Goal: Task Accomplishment & Management: Complete application form

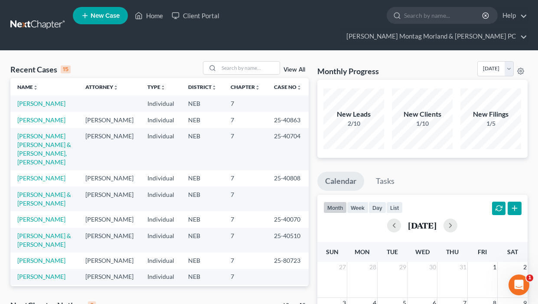
click at [95, 19] on span "New Case" at bounding box center [105, 16] width 29 height 7
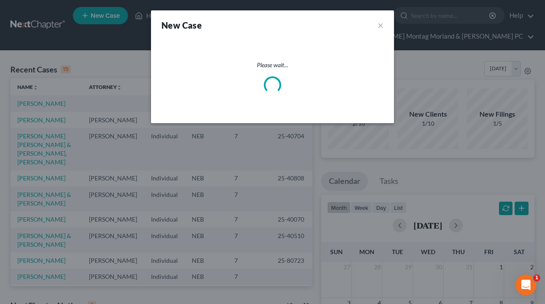
select select "48"
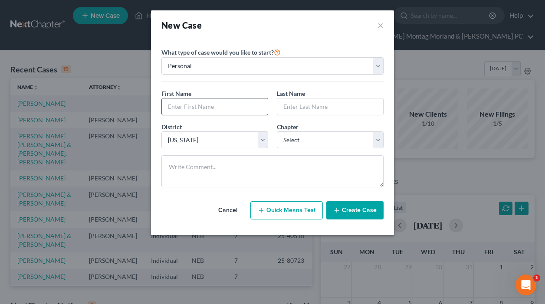
drag, startPoint x: 195, startPoint y: 109, endPoint x: 201, endPoint y: 104, distance: 8.1
click at [195, 109] on input "text" at bounding box center [215, 106] width 106 height 16
type input "Oscar"
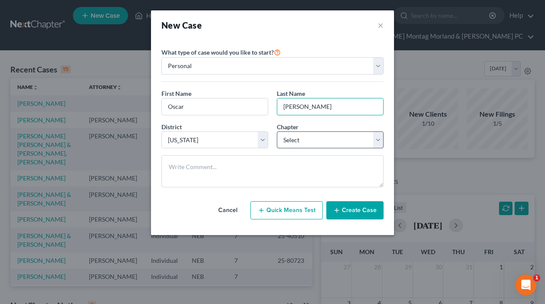
type input "[PERSON_NAME]"
click at [306, 144] on select "Select 7 11 12 13" at bounding box center [330, 139] width 107 height 17
select select "0"
click at [277, 131] on select "Select 7 11 12 13" at bounding box center [330, 139] width 107 height 17
click at [352, 210] on button "Create Case" at bounding box center [354, 210] width 57 height 18
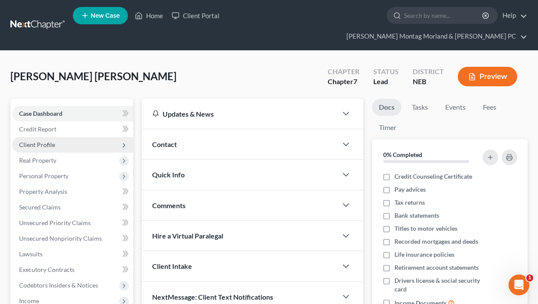
click at [49, 141] on span "Client Profile" at bounding box center [37, 144] width 36 height 7
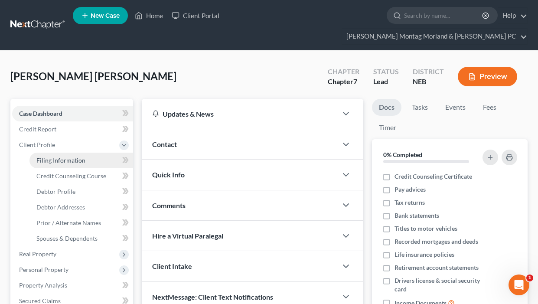
click at [74, 157] on span "Filing Information" at bounding box center [60, 160] width 49 height 7
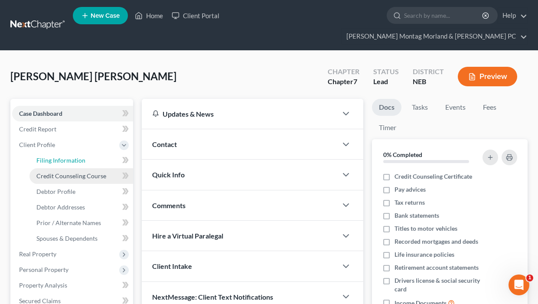
select select "1"
select select "0"
select select "48"
select select "30"
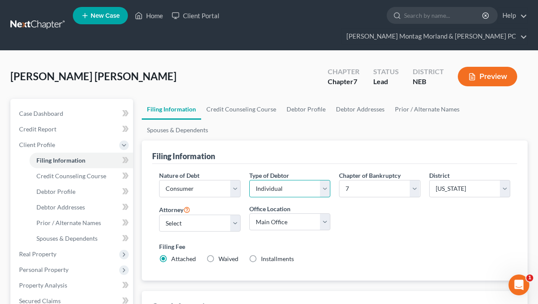
drag, startPoint x: 273, startPoint y: 173, endPoint x: 269, endPoint y: 183, distance: 10.7
click at [274, 180] on select "Select Individual Joint" at bounding box center [289, 188] width 81 height 17
select select "1"
click at [249, 180] on select "Select Individual Joint" at bounding box center [289, 188] width 81 height 17
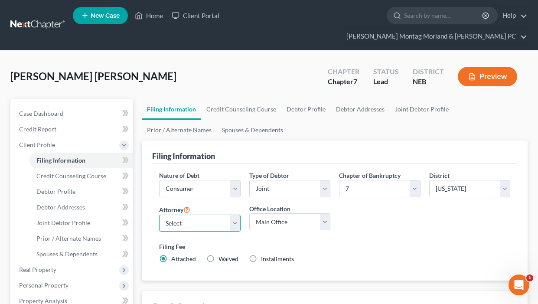
click at [182, 215] on select "Select [PERSON_NAME] - NEB [PERSON_NAME] - NEB" at bounding box center [199, 223] width 81 height 17
select select "0"
click at [159, 215] on select "Select [PERSON_NAME] - NEB [PERSON_NAME] - NEB" at bounding box center [199, 223] width 81 height 17
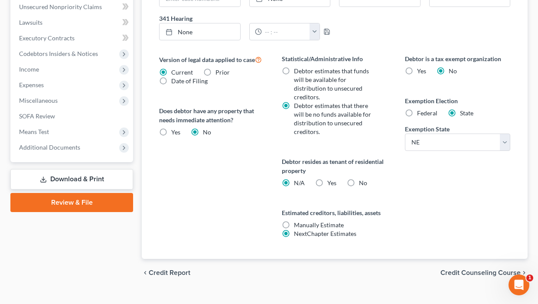
click at [456, 269] on span "Credit Counseling Course" at bounding box center [481, 272] width 80 height 7
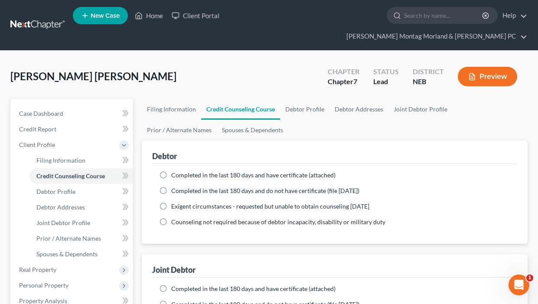
drag, startPoint x: 167, startPoint y: 176, endPoint x: 168, endPoint y: 184, distance: 7.9
click at [171, 187] on label "Completed in the last 180 days and do not have certificate (file [DATE])" at bounding box center [265, 191] width 188 height 9
click at [175, 187] on input "Completed in the last 180 days and do not have certificate (file [DATE])" at bounding box center [178, 190] width 6 height 6
radio input "true"
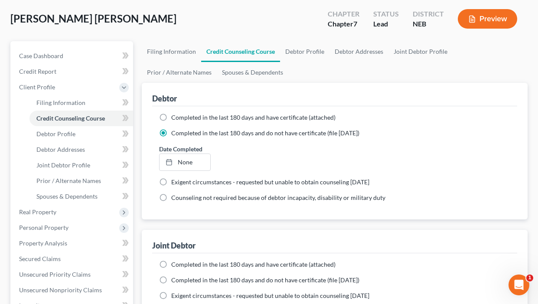
scroll to position [130, 0]
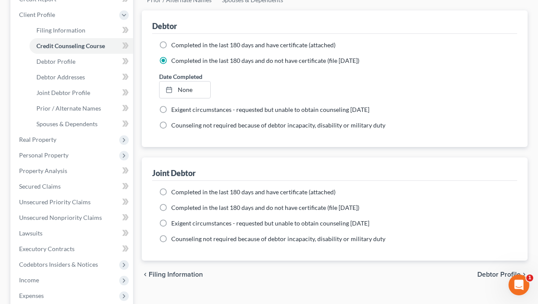
drag, startPoint x: 162, startPoint y: 193, endPoint x: 183, endPoint y: 210, distance: 26.5
click at [171, 203] on label "Completed in the last 180 days and do not have certificate (file [DATE])" at bounding box center [265, 207] width 188 height 9
click at [175, 203] on input "Completed in the last 180 days and do not have certificate (file [DATE])" at bounding box center [178, 206] width 6 height 6
radio input "true"
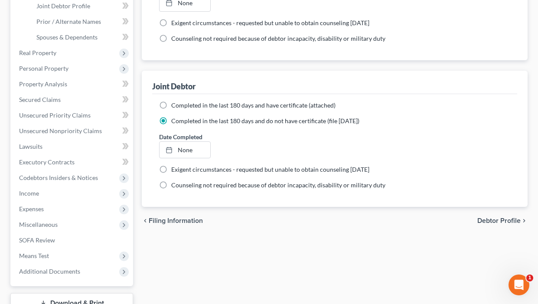
click at [489, 217] on span "Debtor Profile" at bounding box center [499, 220] width 43 height 7
select select "1"
select select "0"
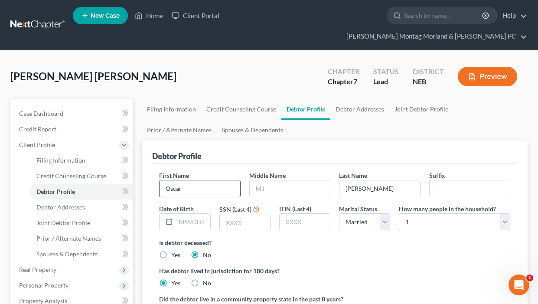
click at [196, 180] on input "Oscar" at bounding box center [200, 188] width 80 height 16
click at [285, 180] on input "text" at bounding box center [290, 188] width 80 height 16
click at [258, 214] on input "text" at bounding box center [245, 222] width 50 height 16
type input "6714"
click at [428, 213] on select "Select 1 2 3 4 5 6 7 8 9 10 11 12 13 14 15 16 17 18 19 20" at bounding box center [454, 221] width 111 height 17
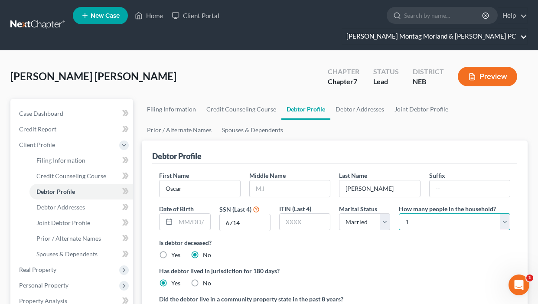
select select "4"
click at [399, 213] on select "Select 1 2 3 4 5 6 7 8 9 10 11 12 13 14 15 16 17 18 19 20" at bounding box center [454, 221] width 111 height 17
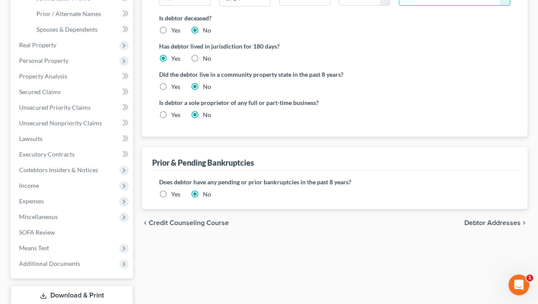
scroll to position [266, 0]
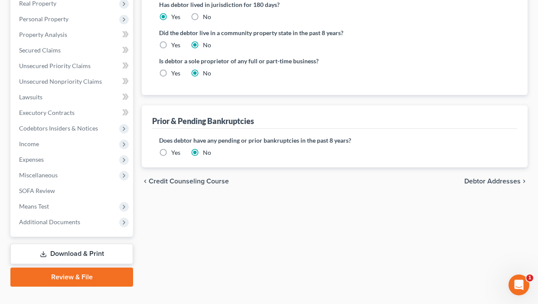
drag, startPoint x: 497, startPoint y: 165, endPoint x: 426, endPoint y: 154, distance: 71.6
click at [497, 178] on span "Debtor Addresses" at bounding box center [493, 181] width 56 height 7
select select "0"
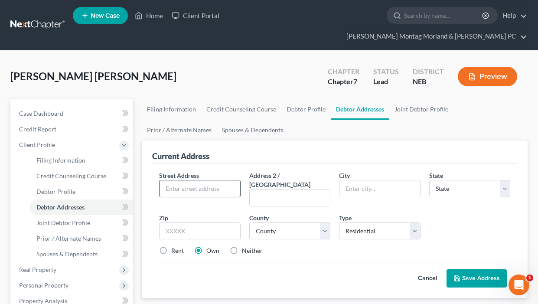
click at [228, 180] on input "text" at bounding box center [200, 188] width 80 height 16
type input "[STREET_ADDRESS][PERSON_NAME]"
type input "[GEOGRAPHIC_DATA]"
select select "30"
type input "68701"
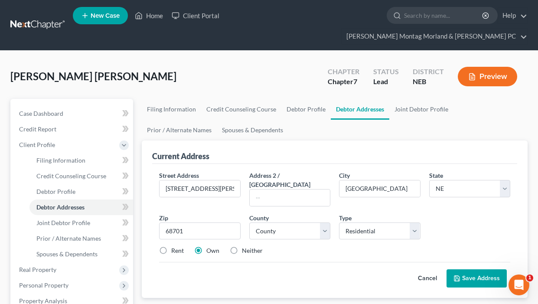
click at [466, 269] on button "Save Address" at bounding box center [477, 278] width 60 height 18
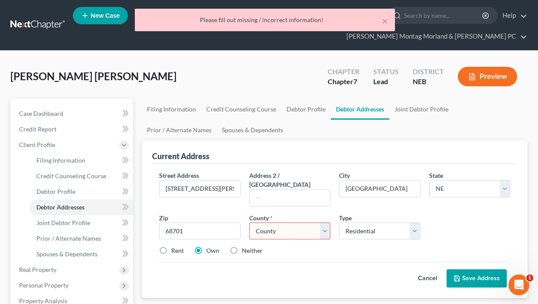
click at [285, 223] on select "County [GEOGRAPHIC_DATA] [GEOGRAPHIC_DATA] [GEOGRAPHIC_DATA] [GEOGRAPHIC_DATA] …" at bounding box center [289, 231] width 81 height 17
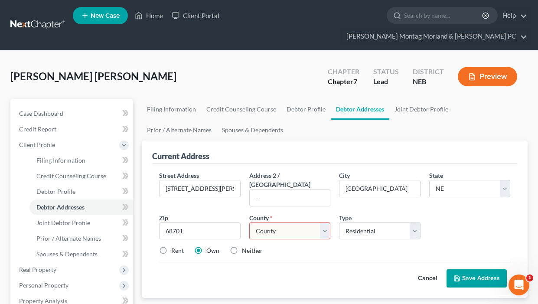
select select "58"
click at [249, 223] on select "County [GEOGRAPHIC_DATA] [GEOGRAPHIC_DATA] [GEOGRAPHIC_DATA] [GEOGRAPHIC_DATA] …" at bounding box center [289, 231] width 81 height 17
click at [468, 269] on button "Save Address" at bounding box center [477, 278] width 60 height 18
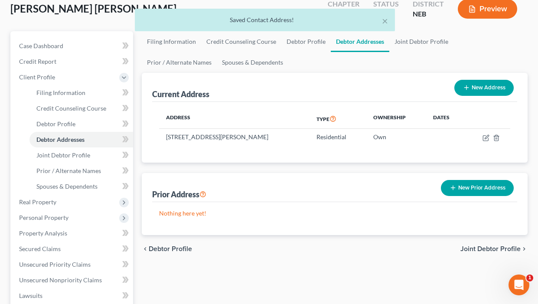
scroll to position [87, 0]
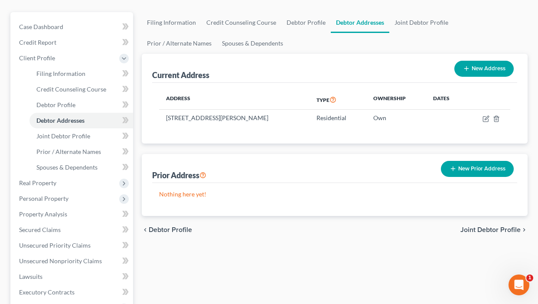
click at [478, 226] on span "Joint Debtor Profile" at bounding box center [491, 229] width 60 height 7
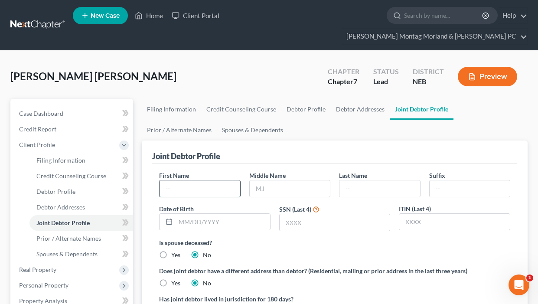
click at [203, 180] on input "text" at bounding box center [200, 188] width 80 height 16
type input "[PERSON_NAME]"
type input "[PERSON_NAME] deOntiveros"
click at [310, 214] on input "text" at bounding box center [335, 222] width 111 height 16
type input "7"
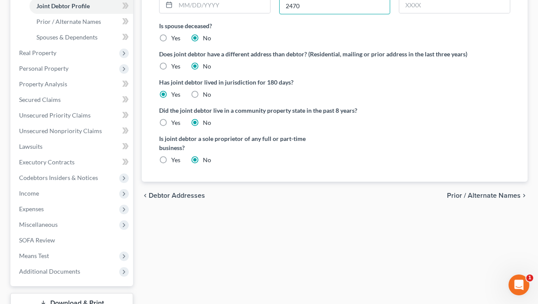
type input "2470"
click at [491, 192] on span "Prior / Alternate Names" at bounding box center [484, 195] width 74 height 7
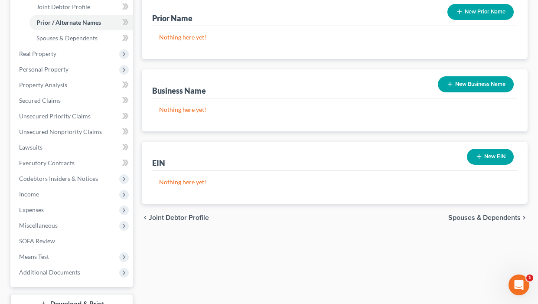
scroll to position [217, 0]
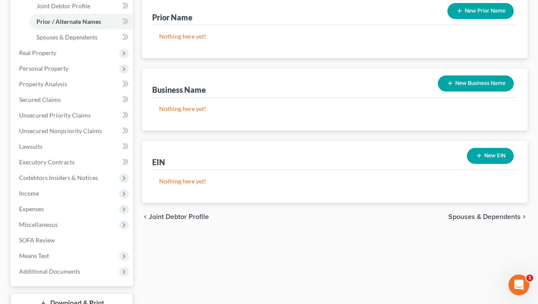
click at [463, 213] on span "Spouses & Dependents" at bounding box center [485, 216] width 72 height 7
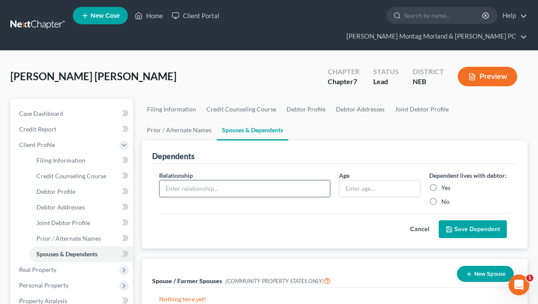
click at [242, 180] on input "text" at bounding box center [245, 188] width 170 height 16
type input "Son"
type input "19"
drag, startPoint x: 432, startPoint y: 171, endPoint x: 434, endPoint y: 177, distance: 6.4
click at [442, 183] on label "Yes" at bounding box center [446, 187] width 9 height 9
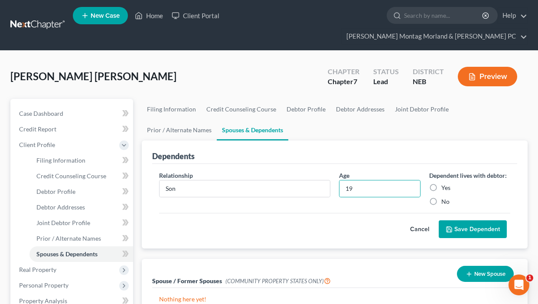
click at [445, 183] on input "Yes" at bounding box center [448, 186] width 6 height 6
radio input "true"
drag, startPoint x: 461, startPoint y: 213, endPoint x: 350, endPoint y: 188, distance: 113.4
click at [461, 220] on button "Save Dependent" at bounding box center [473, 229] width 68 height 18
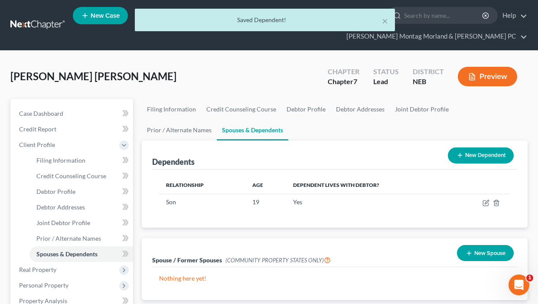
drag, startPoint x: 466, startPoint y: 138, endPoint x: 451, endPoint y: 135, distance: 15.5
click at [466, 147] on button "New Dependent" at bounding box center [481, 155] width 66 height 16
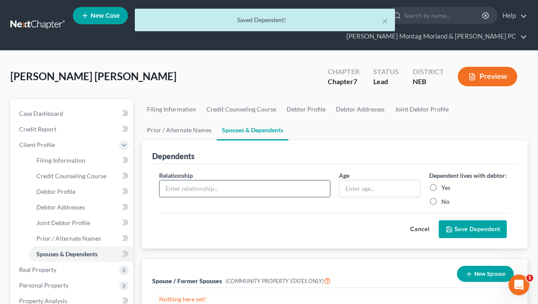
click at [201, 180] on input "text" at bounding box center [245, 188] width 170 height 16
type input "Daughter"
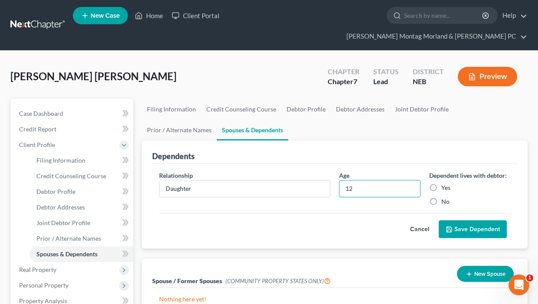
type input "12"
click at [442, 183] on label "Yes" at bounding box center [446, 187] width 9 height 9
click at [445, 183] on input "Yes" at bounding box center [448, 186] width 6 height 6
radio input "true"
click at [457, 220] on button "Save Dependent" at bounding box center [473, 229] width 68 height 18
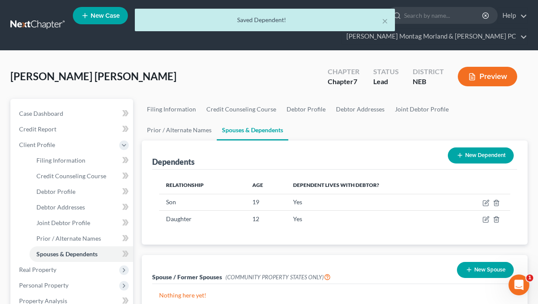
click at [497, 147] on button "New Dependent" at bounding box center [481, 155] width 66 height 16
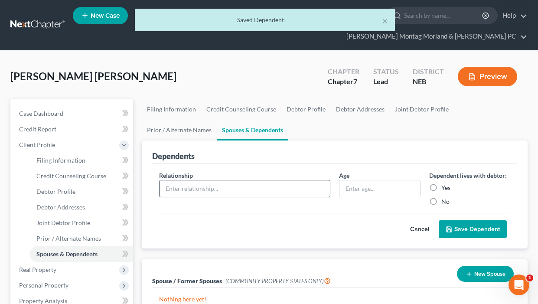
click at [199, 180] on input "text" at bounding box center [245, 188] width 170 height 16
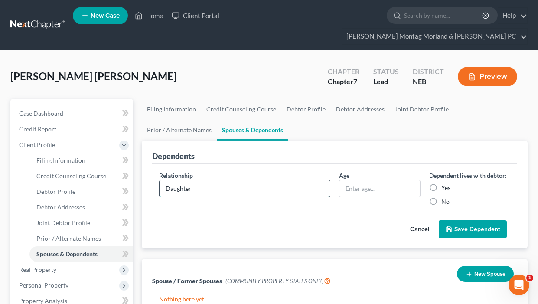
type input "Daughter"
type input "1"
click at [442, 183] on label "Yes" at bounding box center [446, 187] width 9 height 9
click at [445, 183] on input "Yes" at bounding box center [448, 186] width 6 height 6
radio input "true"
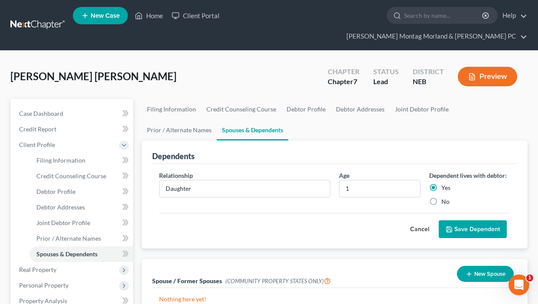
click at [465, 220] on button "Save Dependent" at bounding box center [473, 229] width 68 height 18
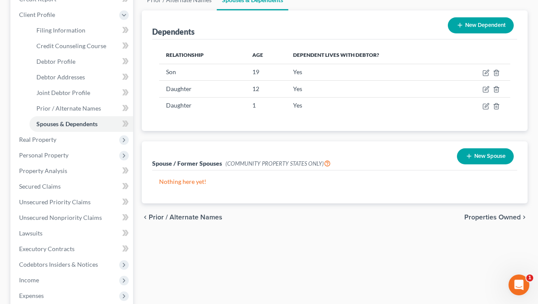
click at [487, 214] on span "Properties Owned" at bounding box center [493, 217] width 56 height 7
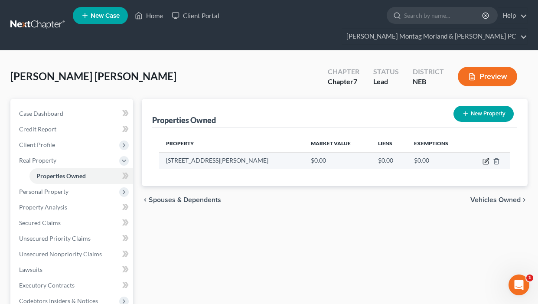
click at [486, 158] on icon "button" at bounding box center [486, 161] width 7 height 7
select select "30"
select select "58"
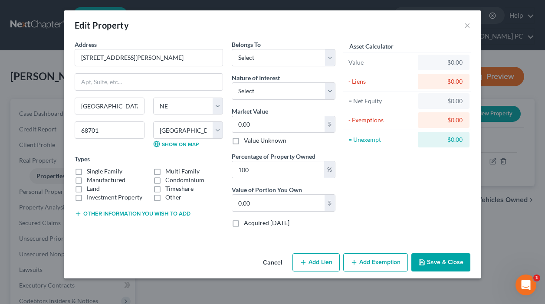
drag, startPoint x: 79, startPoint y: 172, endPoint x: 88, endPoint y: 170, distance: 9.5
click at [87, 172] on label "Single Family" at bounding box center [105, 171] width 36 height 9
click at [90, 172] on input "Single Family" at bounding box center [93, 170] width 6 height 6
checkbox input "true"
click at [272, 61] on select "Select Debtor 1 Only Debtor 2 Only Debtor 1 And Debtor 2 Only At Least One Of T…" at bounding box center [284, 57] width 104 height 17
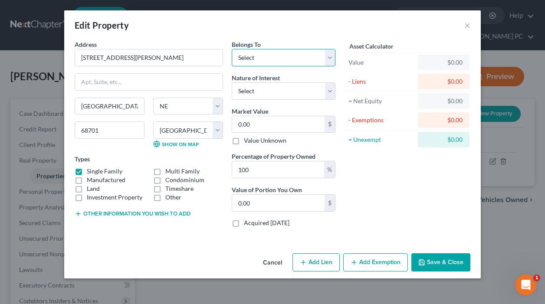
select select "2"
click at [232, 49] on select "Select Debtor 1 Only Debtor 2 Only Debtor 1 And Debtor 2 Only At Least One Of T…" at bounding box center [284, 57] width 104 height 17
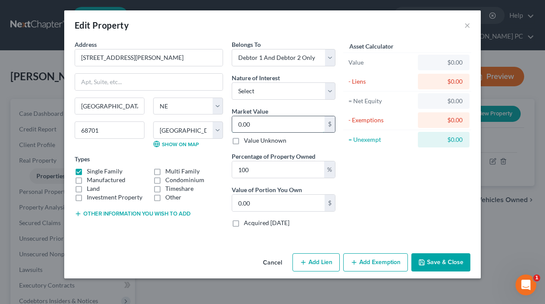
click at [261, 121] on input "0.00" at bounding box center [278, 124] width 92 height 16
type input "2"
type input "2.00"
type input "26"
type input "26.00"
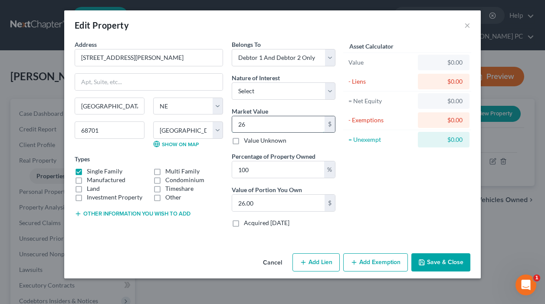
type input "260"
type input "260.00"
type input "2600"
type input "2,600.00"
type input "2,6000"
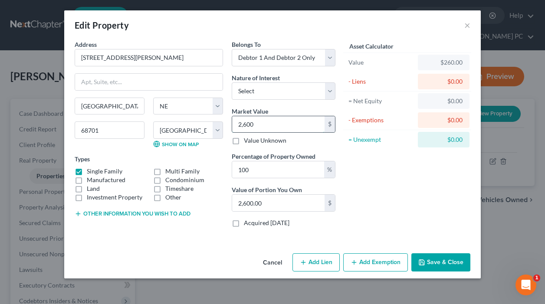
type input "26,000.00"
type input "26,0000"
type input "260,000.00"
click at [316, 265] on button "Add Lien" at bounding box center [315, 262] width 47 height 18
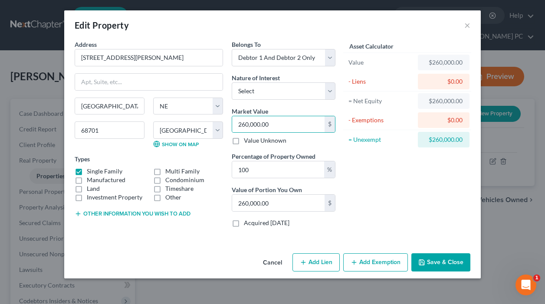
select select "2"
select select "0"
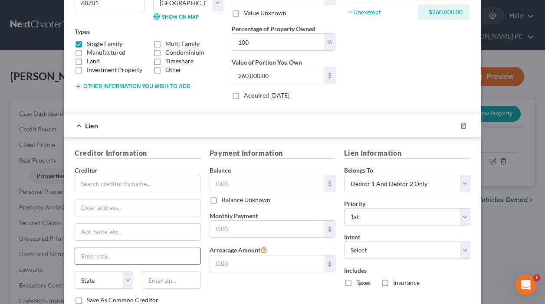
scroll to position [130, 0]
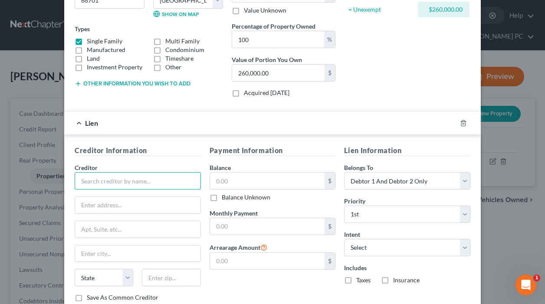
click at [109, 185] on input "text" at bounding box center [138, 180] width 126 height 17
type input "United Wholesale Mortgage"
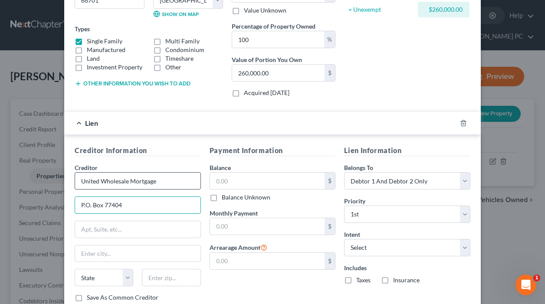
type input "P.O. Box 77404"
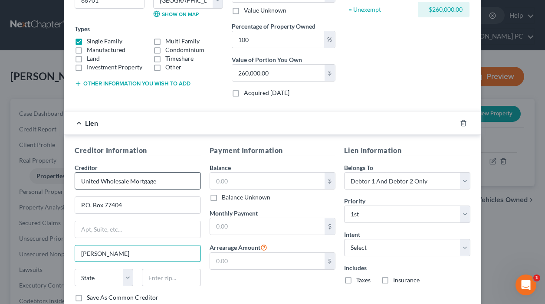
type input "[PERSON_NAME]"
select select "33"
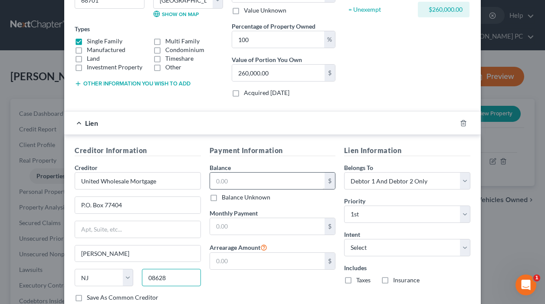
type input "08628"
drag, startPoint x: 259, startPoint y: 185, endPoint x: 262, endPoint y: 180, distance: 5.3
click at [259, 184] on input "text" at bounding box center [267, 181] width 115 height 16
type input "[GEOGRAPHIC_DATA]"
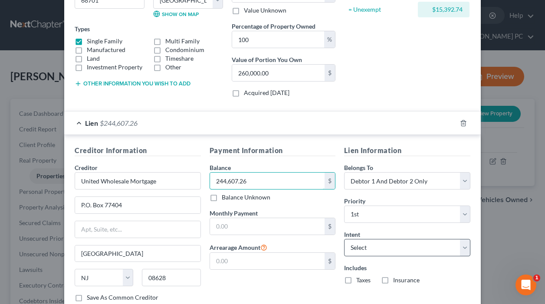
type input "244,607.26"
click at [380, 245] on select "Select Surrender Redeem Reaffirm Avoid Other" at bounding box center [407, 247] width 126 height 17
select select "2"
click at [344, 239] on select "Select Surrender Redeem Reaffirm Avoid Other" at bounding box center [407, 247] width 126 height 17
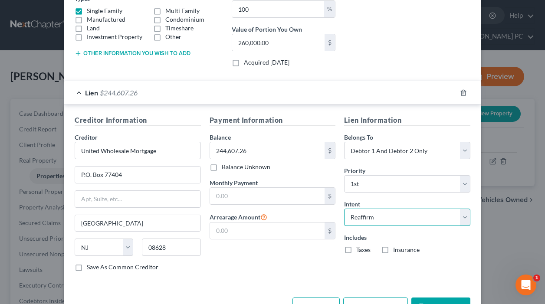
scroll to position [190, 0]
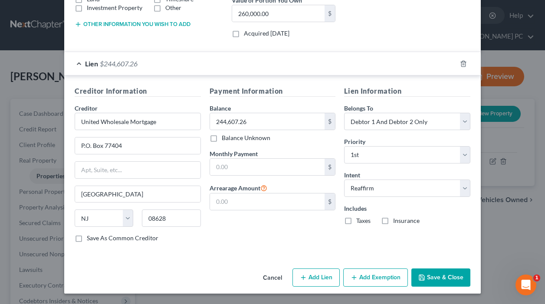
click at [358, 278] on button "Add Exemption" at bounding box center [375, 278] width 65 height 18
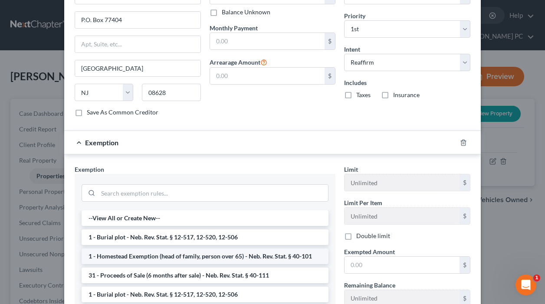
scroll to position [320, 0]
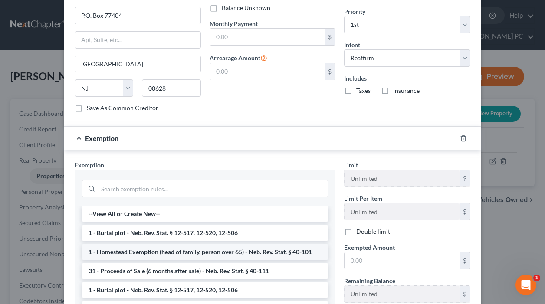
click at [147, 251] on li "1 - Homestead Exemption (head of family, person over 65) - Neb. Rev. Stat. § 40…" at bounding box center [205, 252] width 247 height 16
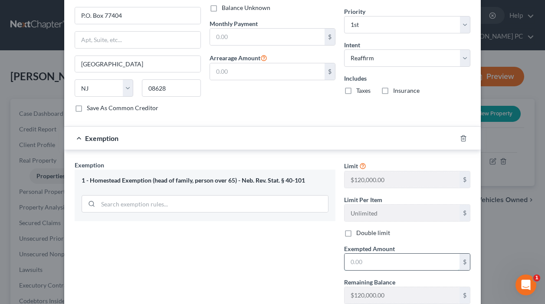
click at [381, 263] on input "text" at bounding box center [401, 262] width 115 height 16
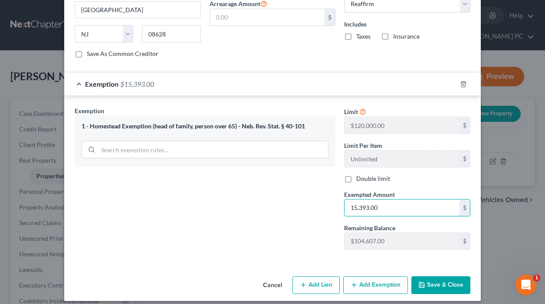
scroll to position [381, 0]
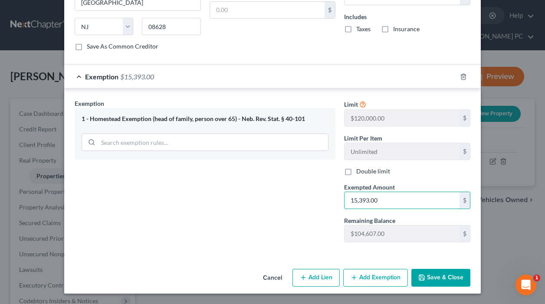
type input "15,393.00"
click at [440, 280] on button "Save & Close" at bounding box center [440, 278] width 59 height 18
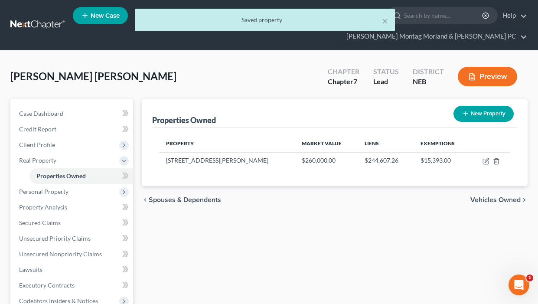
click at [496, 196] on span "Vehicles Owned" at bounding box center [496, 199] width 50 height 7
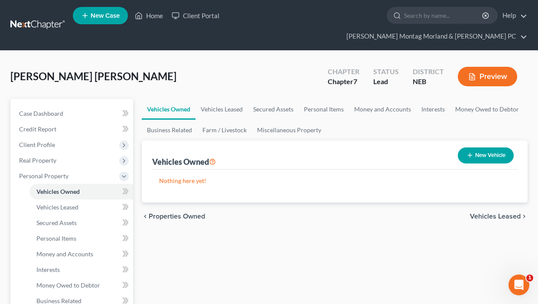
click at [474, 147] on button "New Vehicle" at bounding box center [486, 155] width 56 height 16
select select "0"
select select "2"
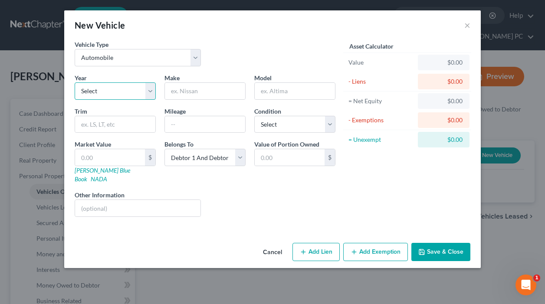
drag, startPoint x: 121, startPoint y: 93, endPoint x: 125, endPoint y: 91, distance: 4.5
click at [121, 92] on select "Select 2026 2025 2024 2023 2022 2021 2020 2019 2018 2017 2016 2015 2014 2013 20…" at bounding box center [115, 90] width 81 height 17
select select "10"
click at [75, 82] on select "Select 2026 2025 2024 2023 2022 2021 2020 2019 2018 2017 2016 2015 2014 2013 20…" at bounding box center [115, 90] width 81 height 17
click at [204, 88] on input "text" at bounding box center [205, 91] width 80 height 16
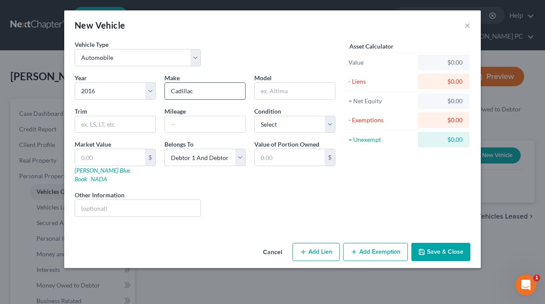
type input "Cadillac"
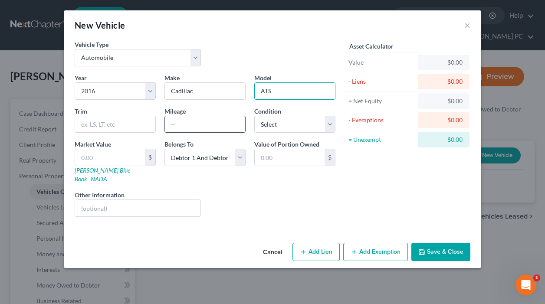
type input "ATS"
click at [185, 122] on input "text" at bounding box center [205, 124] width 80 height 16
type input "90000"
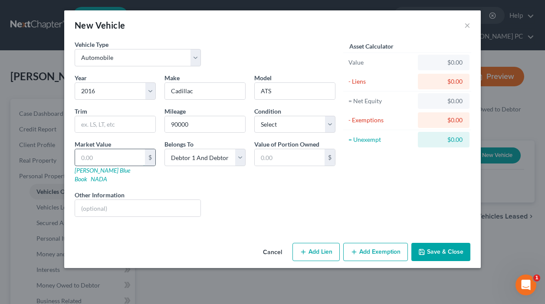
click at [135, 156] on input "text" at bounding box center [110, 157] width 70 height 16
type input "1"
type input "1.00"
type input "18"
type input "18.00"
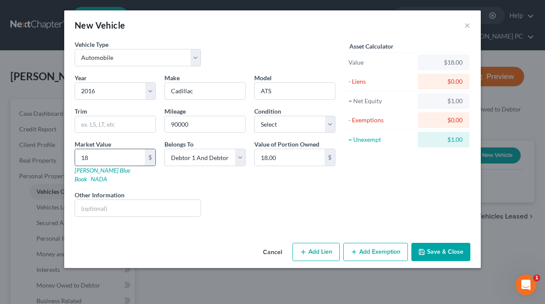
type input "180"
type input "180.00"
type input "1800"
type input "1,800.00"
type input "1,8000"
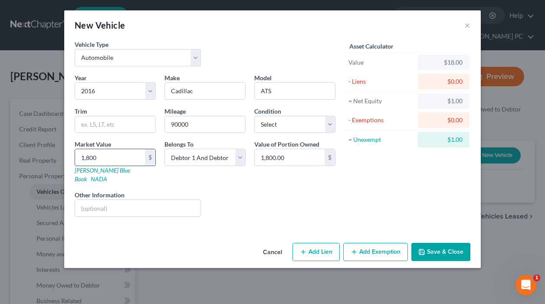
type input "18,000.00"
click at [313, 247] on button "Add Lien" at bounding box center [315, 252] width 47 height 18
select select "2"
select select "0"
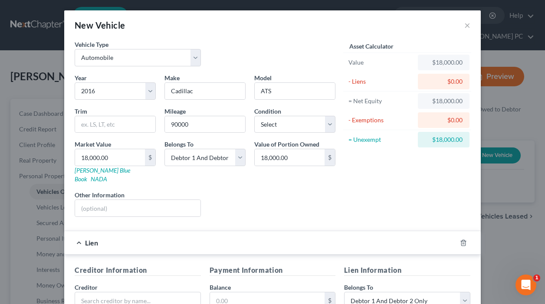
scroll to position [87, 0]
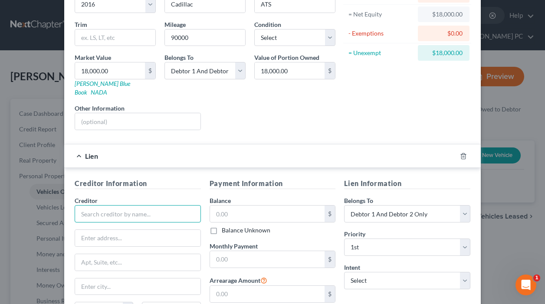
drag, startPoint x: 89, startPoint y: 205, endPoint x: 114, endPoint y: 210, distance: 25.2
click at [92, 205] on input "text" at bounding box center [138, 213] width 126 height 17
drag, startPoint x: 155, startPoint y: 208, endPoint x: 160, endPoint y: 203, distance: 7.4
click at [156, 206] on input "text" at bounding box center [138, 213] width 126 height 17
type input "Cobalt Credit Union"
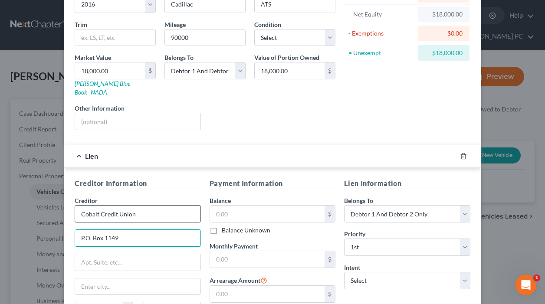
type input "P.O. Box 1149"
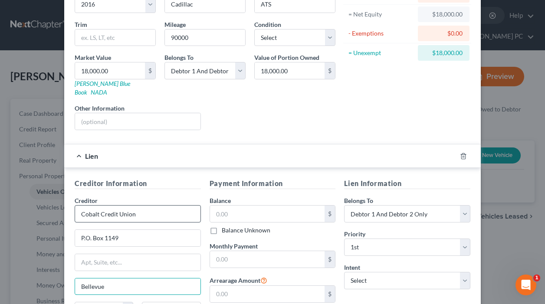
type input "Bellevue"
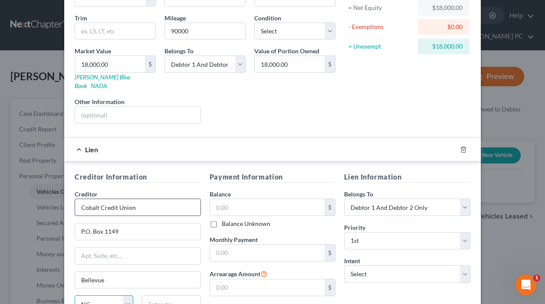
select select "30"
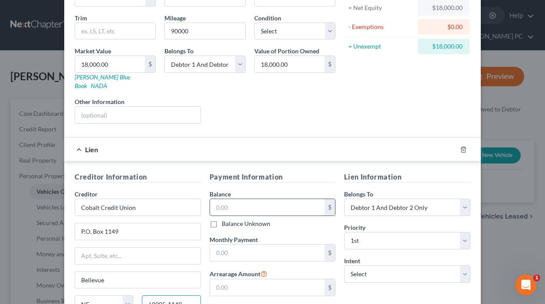
type input "68005-1149"
click at [237, 201] on input "text" at bounding box center [267, 207] width 115 height 16
type input "18,787.00"
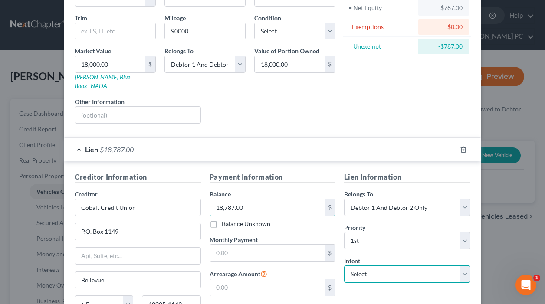
click at [379, 268] on select "Select Surrender Redeem Reaffirm Avoid Other" at bounding box center [407, 273] width 126 height 17
select select "2"
click at [344, 265] on select "Select Surrender Redeem Reaffirm Avoid Other" at bounding box center [407, 273] width 126 height 17
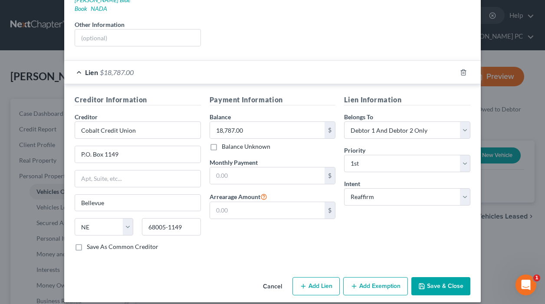
click at [376, 280] on button "Add Exemption" at bounding box center [375, 286] width 65 height 18
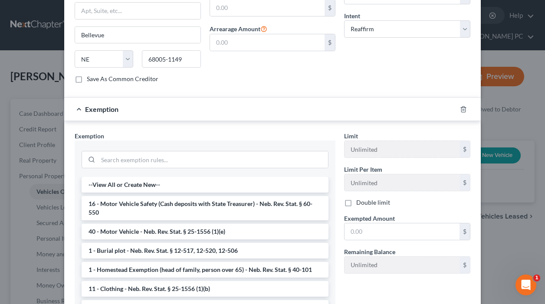
scroll to position [339, 0]
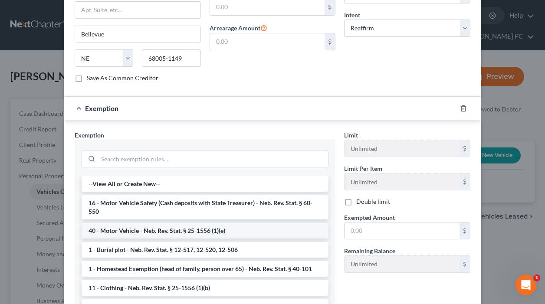
drag, startPoint x: 182, startPoint y: 221, endPoint x: 310, endPoint y: 231, distance: 128.4
click at [183, 223] on li "40 - Motor Vehicle - Neb. Rev. Stat. § 25-1556 (1)(e)" at bounding box center [205, 231] width 247 height 16
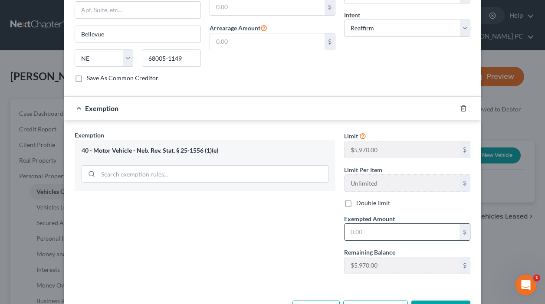
click at [366, 227] on input "text" at bounding box center [401, 232] width 115 height 16
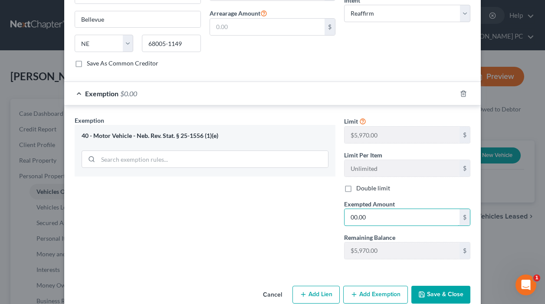
scroll to position [362, 0]
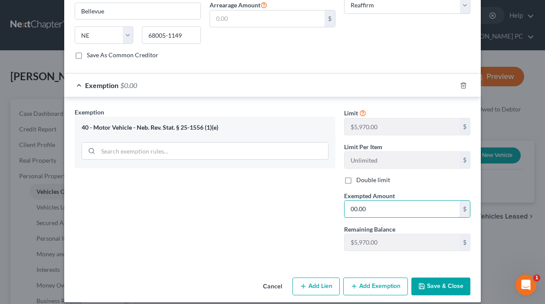
type input "00.00"
click at [452, 278] on button "Save & Close" at bounding box center [440, 287] width 59 height 18
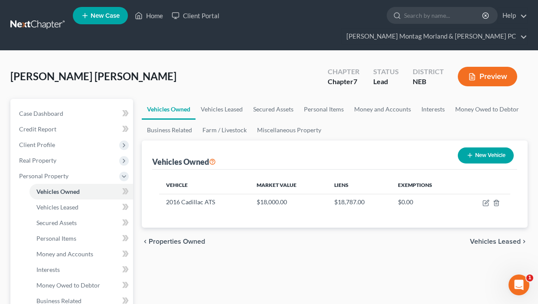
click at [484, 238] on span "Vehicles Leased" at bounding box center [495, 241] width 51 height 7
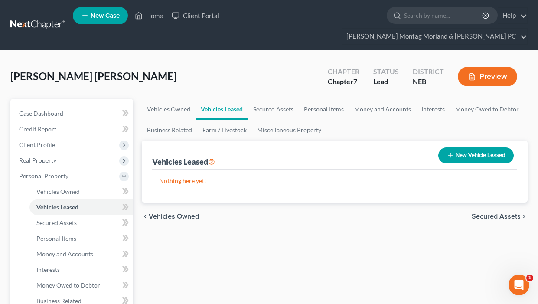
click at [486, 213] on span "Secured Assets" at bounding box center [496, 216] width 49 height 7
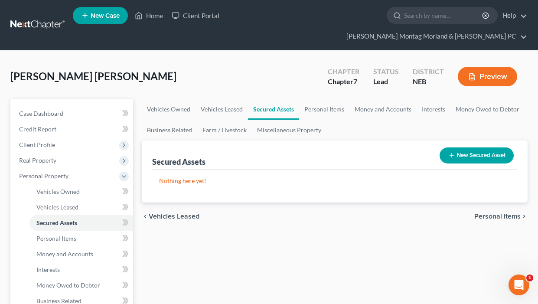
click at [489, 213] on span "Personal Items" at bounding box center [498, 216] width 46 height 7
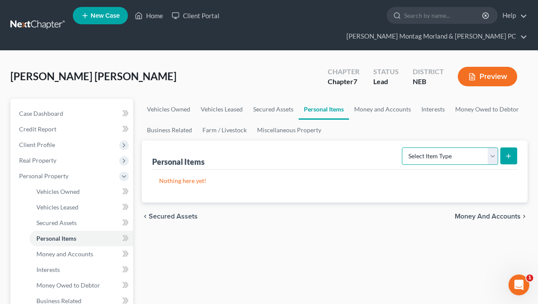
drag, startPoint x: 494, startPoint y: 140, endPoint x: 482, endPoint y: 143, distance: 12.5
click at [494, 147] on select "Select Item Type Clothing Collectibles Of Value Electronics Firearms Household …" at bounding box center [450, 155] width 96 height 17
select select "clothing"
click at [403, 147] on select "Select Item Type Clothing Collectibles Of Value Electronics Firearms Household …" at bounding box center [450, 155] width 96 height 17
click at [509, 153] on icon "submit" at bounding box center [508, 156] width 7 height 7
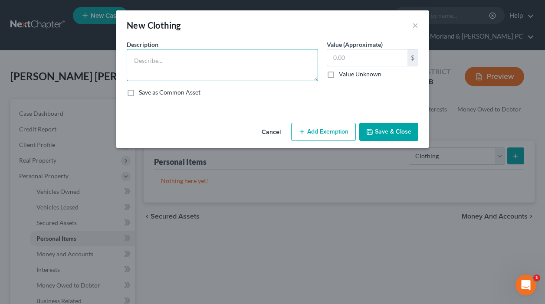
click at [172, 66] on textarea at bounding box center [222, 65] width 191 height 32
type textarea "e"
type textarea "Wearing apparel"
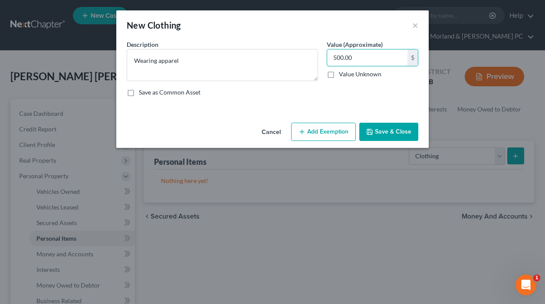
type input "500.00"
click at [295, 132] on button "Add Exemption" at bounding box center [323, 132] width 65 height 18
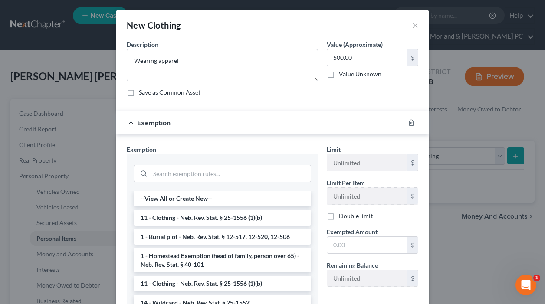
drag, startPoint x: 174, startPoint y: 218, endPoint x: 264, endPoint y: 232, distance: 90.5
click at [179, 218] on li "11 - Clothing - Neb. Rev. Stat. § 25-1556 (1)(b)" at bounding box center [222, 218] width 177 height 16
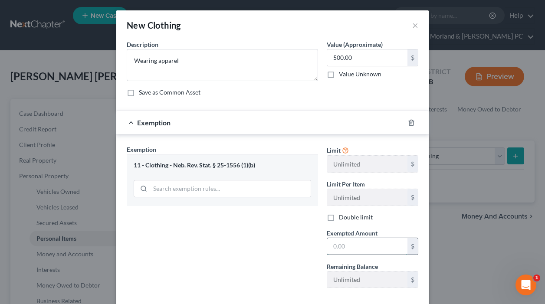
click at [354, 249] on input "text" at bounding box center [367, 246] width 80 height 16
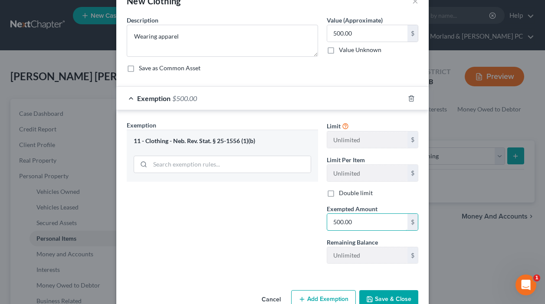
scroll to position [46, 0]
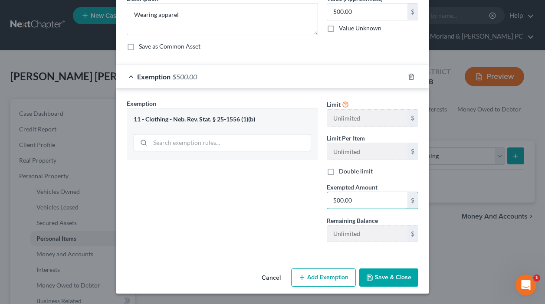
type input "500.00"
click at [389, 279] on button "Save & Close" at bounding box center [388, 278] width 59 height 18
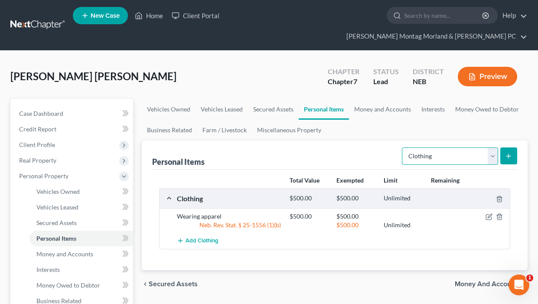
drag, startPoint x: 485, startPoint y: 143, endPoint x: 461, endPoint y: 147, distance: 25.1
click at [485, 147] on select "Select Item Type Clothing Collectibles Of Value Electronics Firearms Household …" at bounding box center [450, 155] width 96 height 17
select select "electronics"
click at [403, 147] on select "Select Item Type Clothing Collectibles Of Value Electronics Firearms Household …" at bounding box center [450, 155] width 96 height 17
click at [507, 153] on icon "submit" at bounding box center [508, 156] width 7 height 7
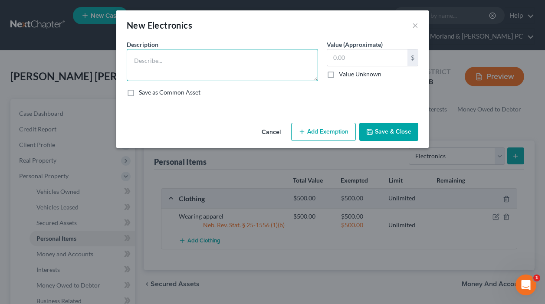
click at [194, 63] on textarea at bounding box center [222, 65] width 191 height 32
type textarea "Electronics"
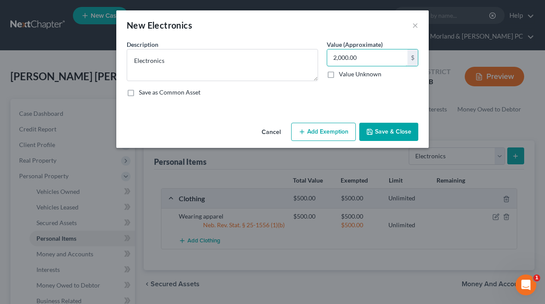
type input "2,000.00"
click at [313, 130] on button "Add Exemption" at bounding box center [323, 132] width 65 height 18
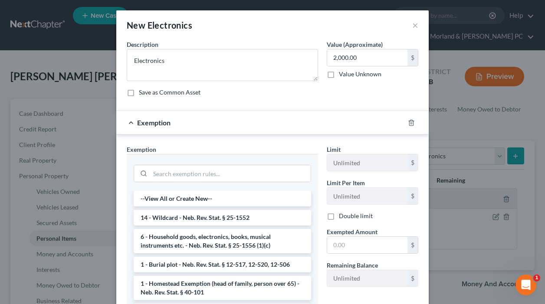
click at [223, 233] on li "6 - Household goods, electronics, books, musical instruments etc. - Neb. Rev. S…" at bounding box center [222, 241] width 177 height 24
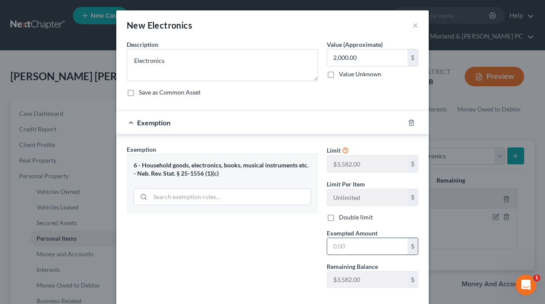
click at [345, 246] on input "text" at bounding box center [367, 246] width 80 height 16
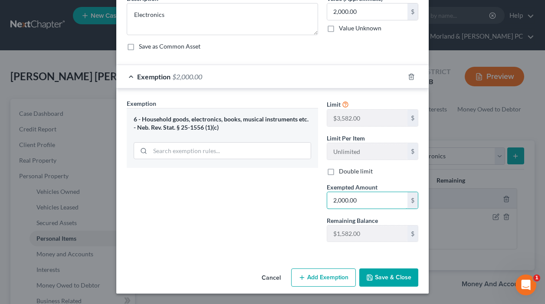
type input "2,000.00"
click at [387, 276] on button "Save & Close" at bounding box center [388, 278] width 59 height 18
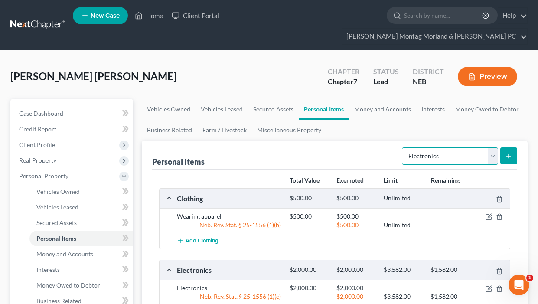
drag, startPoint x: 491, startPoint y: 142, endPoint x: 486, endPoint y: 144, distance: 6.2
click at [491, 147] on select "Select Item Type Clothing Collectibles Of Value Electronics Firearms Household …" at bounding box center [450, 155] width 96 height 17
select select "household_goods"
click at [403, 147] on select "Select Item Type Clothing Collectibles Of Value Electronics Firearms Household …" at bounding box center [450, 155] width 96 height 17
click at [508, 147] on button "submit" at bounding box center [509, 155] width 17 height 17
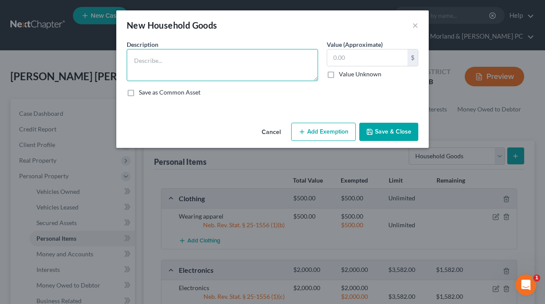
drag, startPoint x: 177, startPoint y: 59, endPoint x: 189, endPoint y: 59, distance: 12.2
click at [177, 58] on textarea at bounding box center [222, 65] width 191 height 32
type textarea "Household goods and furnishings"
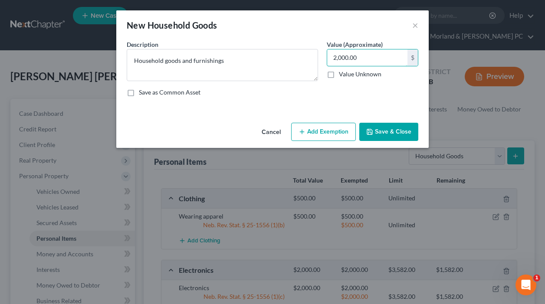
type input "2,000.00"
click at [339, 131] on button "Add Exemption" at bounding box center [323, 132] width 65 height 18
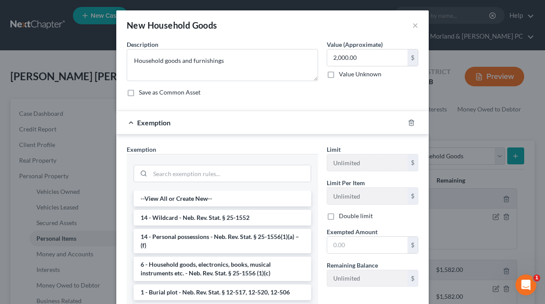
click at [195, 262] on li "6 - Household goods, electronics, books, musical instruments etc. - Neb. Rev. S…" at bounding box center [222, 269] width 177 height 24
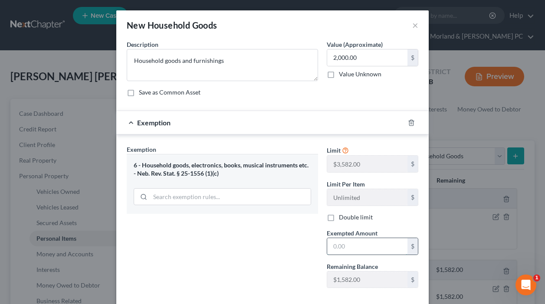
drag, startPoint x: 352, startPoint y: 243, endPoint x: 362, endPoint y: 242, distance: 10.4
click at [352, 242] on input "text" at bounding box center [367, 246] width 80 height 16
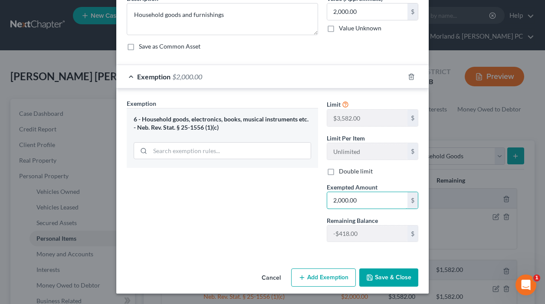
type input "2,000.00"
drag, startPoint x: 386, startPoint y: 278, endPoint x: 388, endPoint y: 270, distance: 8.8
click at [387, 276] on button "Save & Close" at bounding box center [388, 278] width 59 height 18
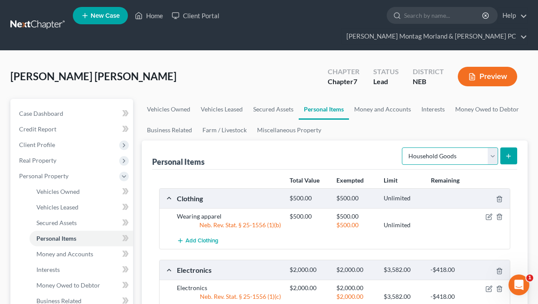
click at [491, 147] on select "Select Item Type Clothing Collectibles Of Value Electronics Firearms Household …" at bounding box center [450, 155] width 96 height 17
select select "jewelry"
click at [403, 147] on select "Select Item Type Clothing Collectibles Of Value Electronics Firearms Household …" at bounding box center [450, 155] width 96 height 17
click at [508, 153] on icon "submit" at bounding box center [508, 156] width 7 height 7
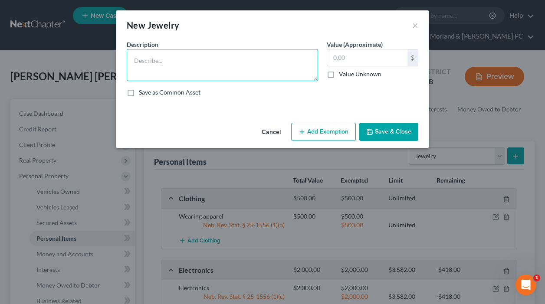
click at [229, 65] on textarea at bounding box center [222, 65] width 191 height 32
type textarea "Jewelry"
type input "1"
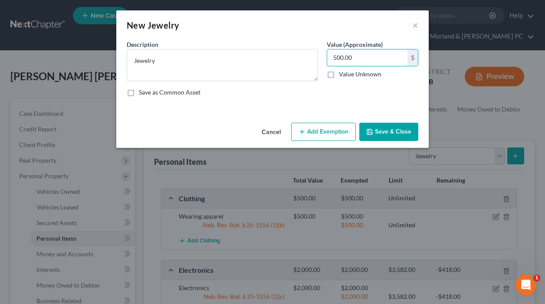
type input "500.00"
click at [319, 131] on button "Add Exemption" at bounding box center [323, 132] width 65 height 18
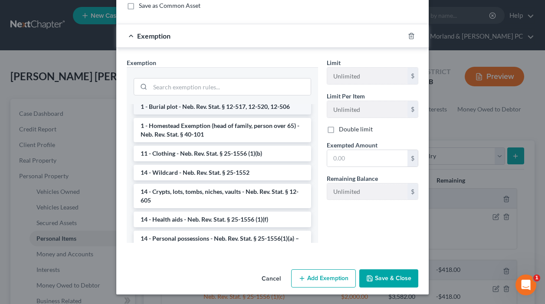
scroll to position [87, 0]
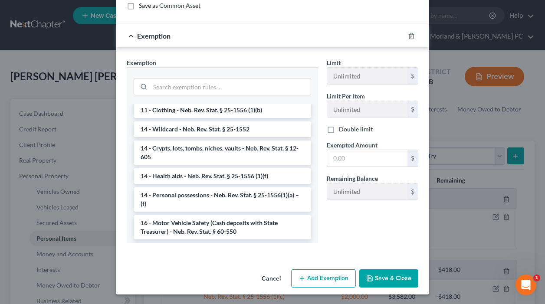
drag, startPoint x: 197, startPoint y: 199, endPoint x: 254, endPoint y: 184, distance: 59.1
click at [199, 199] on li "14 - Personal possessions - Neb. Rev. Stat. § 25-1556(1)(a) – (f)" at bounding box center [222, 199] width 177 height 24
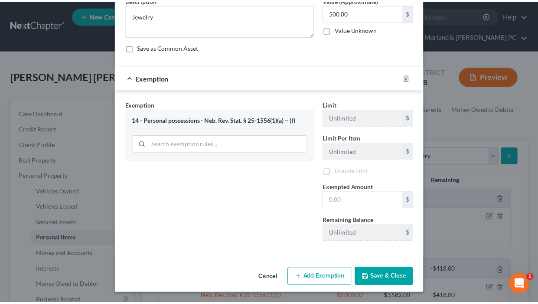
scroll to position [46, 0]
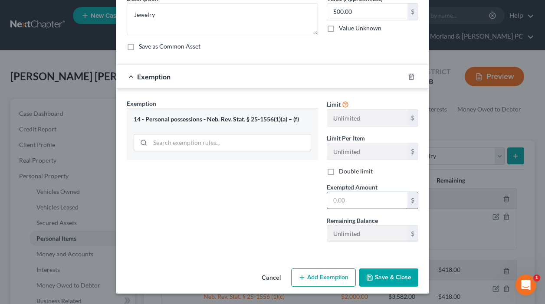
drag, startPoint x: 348, startPoint y: 197, endPoint x: 371, endPoint y: 200, distance: 23.5
click at [350, 197] on input "text" at bounding box center [367, 200] width 80 height 16
type input "500.00"
click at [383, 279] on button "Save & Close" at bounding box center [388, 278] width 59 height 18
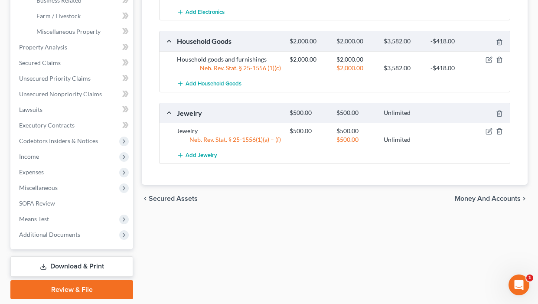
scroll to position [304, 0]
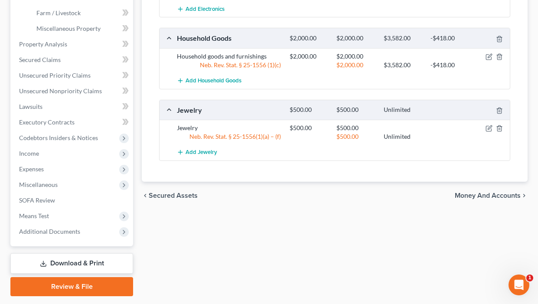
click at [490, 192] on span "Money and Accounts" at bounding box center [488, 195] width 66 height 7
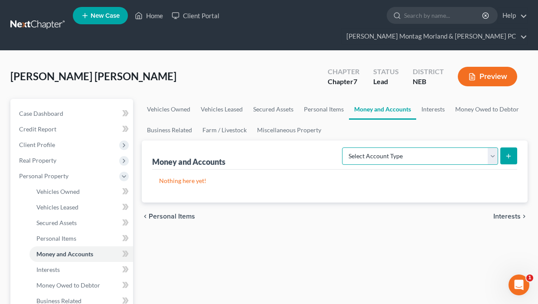
drag, startPoint x: 494, startPoint y: 144, endPoint x: 488, endPoint y: 146, distance: 5.6
click at [494, 147] on select "Select Account Type Brokerage Cash on Hand Certificates of Deposit Checking Acc…" at bounding box center [420, 155] width 156 height 17
select select "checking"
click at [344, 147] on select "Select Account Type Brokerage Cash on Hand Certificates of Deposit Checking Acc…" at bounding box center [420, 155] width 156 height 17
click at [508, 153] on icon "submit" at bounding box center [508, 156] width 7 height 7
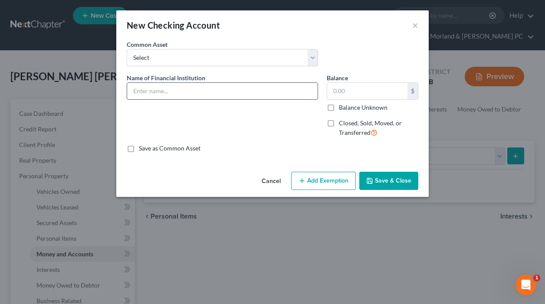
click at [190, 93] on input "text" at bounding box center [222, 91] width 190 height 16
type input "US Bank"
click at [352, 92] on input "text" at bounding box center [367, 91] width 80 height 16
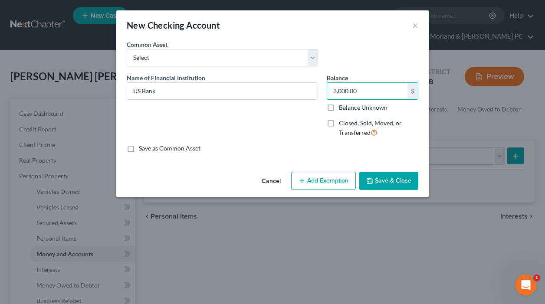
type input "3,000.00"
click at [337, 176] on button "Add Exemption" at bounding box center [323, 181] width 65 height 18
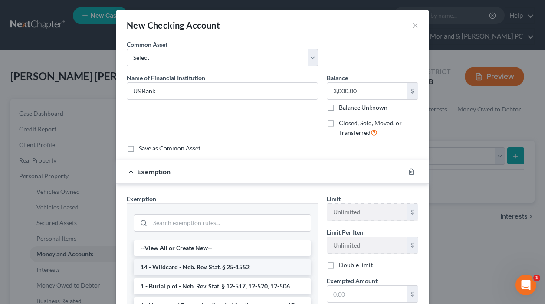
click at [177, 267] on li "14 - Wildcard - Neb. Rev. Stat. § 25-1552" at bounding box center [222, 267] width 177 height 16
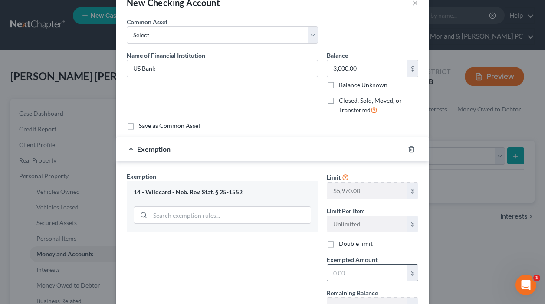
scroll to position [43, 0]
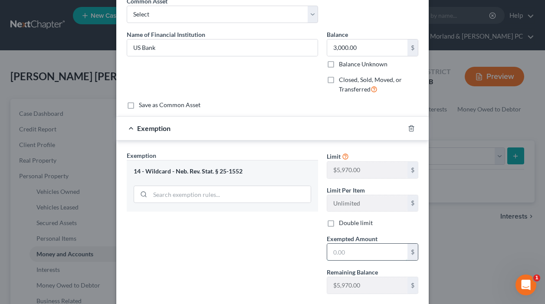
drag, startPoint x: 347, startPoint y: 256, endPoint x: 360, endPoint y: 255, distance: 13.0
click at [348, 256] on input "text" at bounding box center [367, 252] width 80 height 16
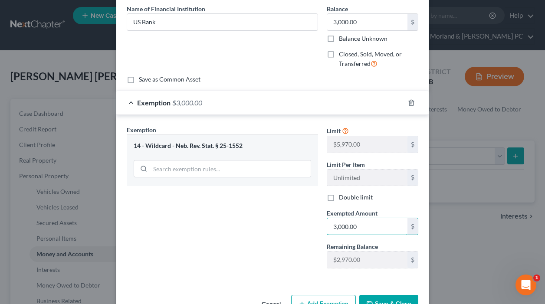
scroll to position [95, 0]
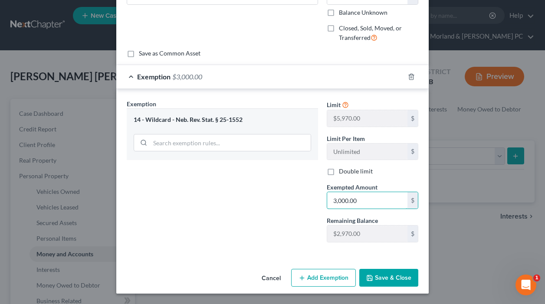
type input "3,000.00"
click at [376, 278] on button "Save & Close" at bounding box center [388, 278] width 59 height 18
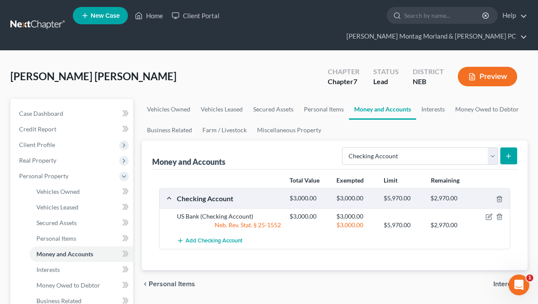
click at [509, 153] on icon "submit" at bounding box center [508, 156] width 7 height 7
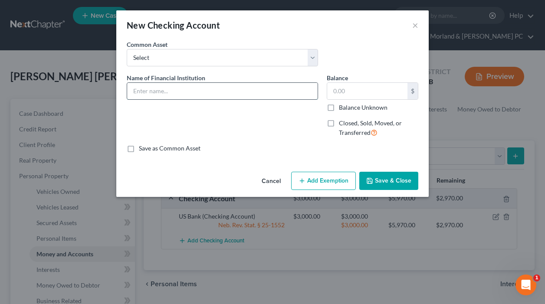
click at [165, 90] on input "text" at bounding box center [222, 91] width 190 height 16
type input "One [US_STATE] Federal Credit Union"
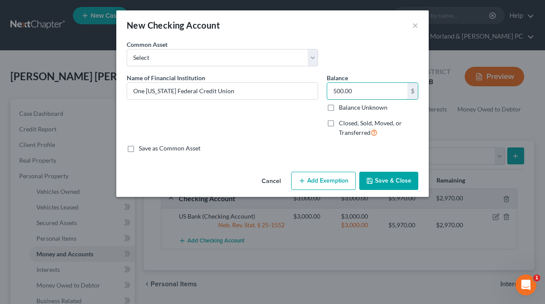
type input "500.00"
click at [326, 176] on button "Add Exemption" at bounding box center [323, 181] width 65 height 18
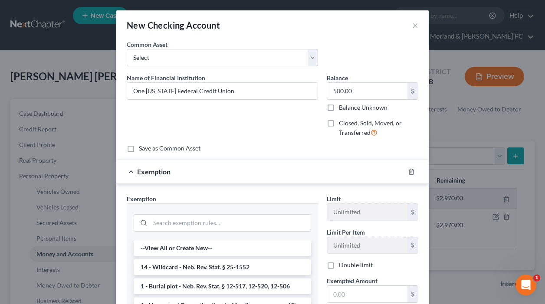
scroll to position [43, 0]
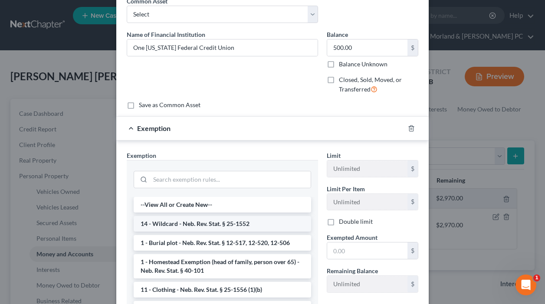
click at [210, 223] on li "14 - Wildcard - Neb. Rev. Stat. § 25-1552" at bounding box center [222, 224] width 177 height 16
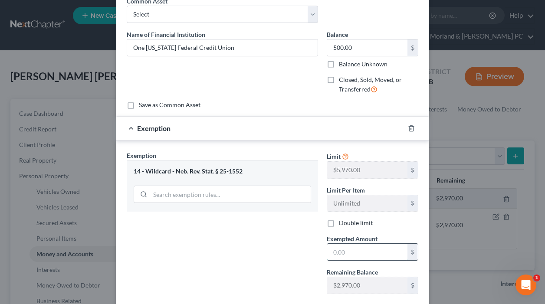
click at [353, 251] on input "text" at bounding box center [367, 252] width 80 height 16
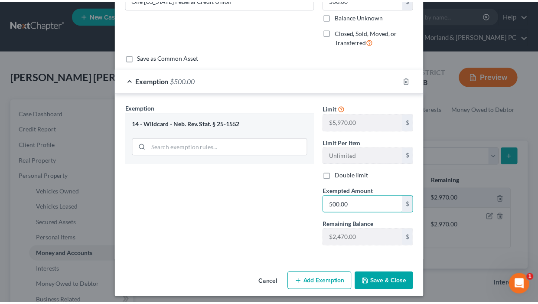
scroll to position [95, 0]
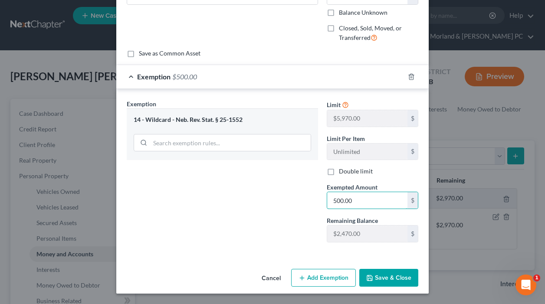
type input "500.00"
click at [379, 277] on button "Save & Close" at bounding box center [388, 278] width 59 height 18
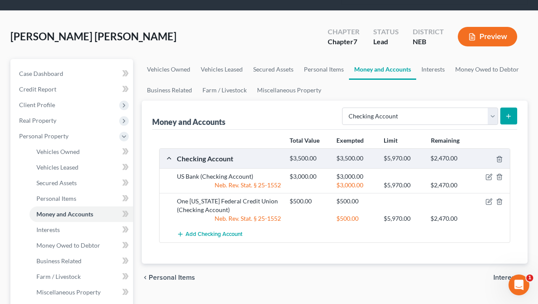
scroll to position [87, 0]
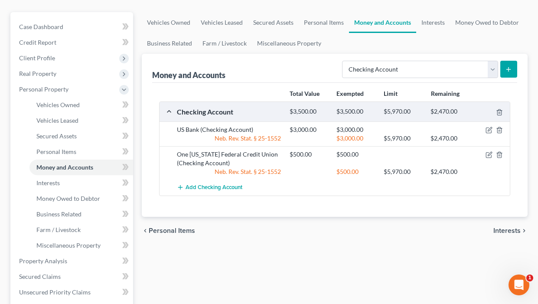
drag, startPoint x: 510, startPoint y: 219, endPoint x: 450, endPoint y: 184, distance: 69.6
click at [510, 227] on span "Interests" at bounding box center [507, 230] width 27 height 7
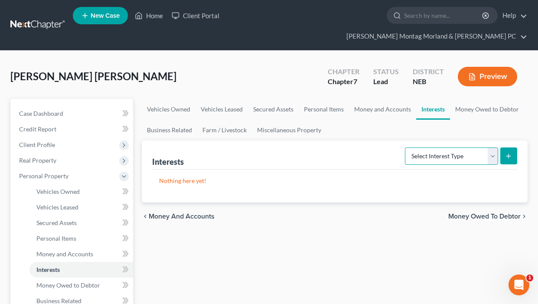
click at [486, 147] on select "Select Interest Type 401K Annuity Bond Education IRA Government Bond Government…" at bounding box center [451, 155] width 93 height 17
select select "401k"
click at [406, 147] on select "Select Interest Type 401K Annuity Bond Education IRA Government Bond Government…" at bounding box center [451, 155] width 93 height 17
click at [513, 147] on button "submit" at bounding box center [509, 155] width 17 height 17
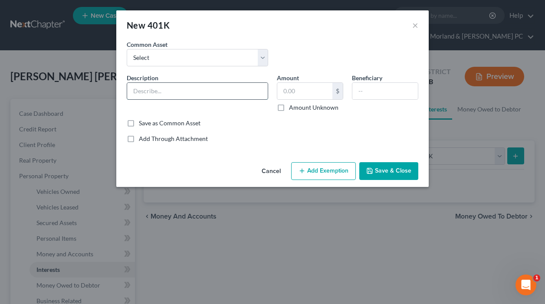
click at [187, 96] on input "text" at bounding box center [197, 91] width 141 height 16
type input "Lindsay Corporation - Oscar"
click at [314, 170] on button "Add Exemption" at bounding box center [323, 171] width 65 height 18
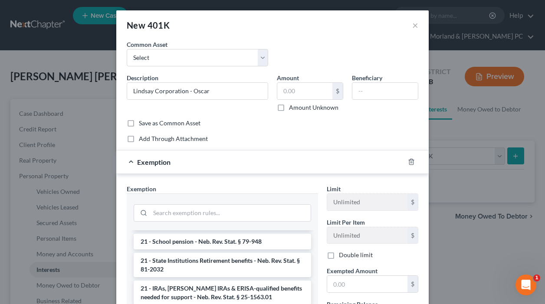
scroll to position [564, 0]
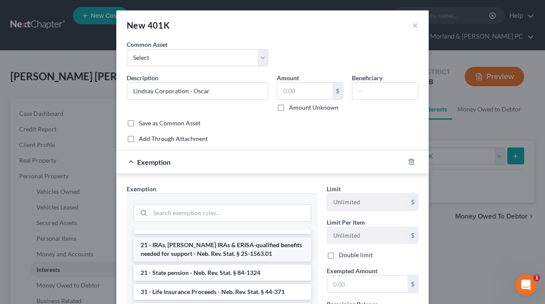
drag, startPoint x: 195, startPoint y: 250, endPoint x: 203, endPoint y: 248, distance: 7.6
click at [195, 249] on li "21 - IRAs, [PERSON_NAME] IRAs & ERISA-qualified benefits needed for support - N…" at bounding box center [222, 249] width 177 height 24
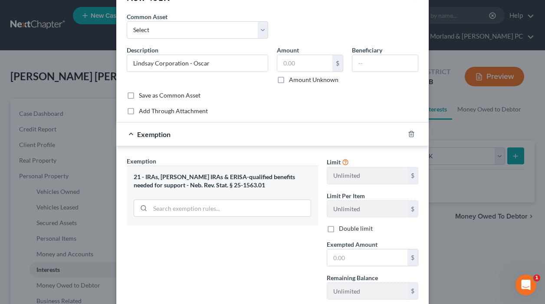
scroll to position [85, 0]
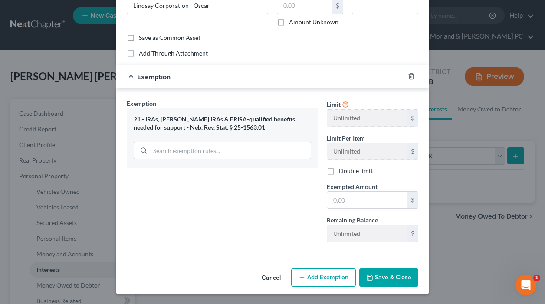
click at [374, 277] on button "Save & Close" at bounding box center [388, 278] width 59 height 18
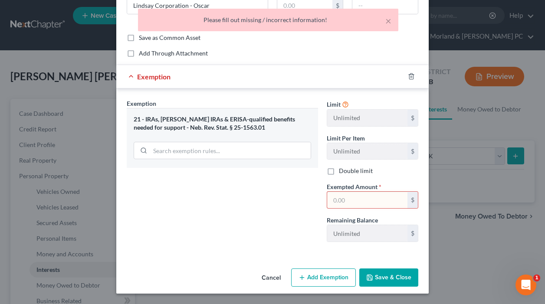
click at [351, 200] on input "text" at bounding box center [367, 200] width 80 height 16
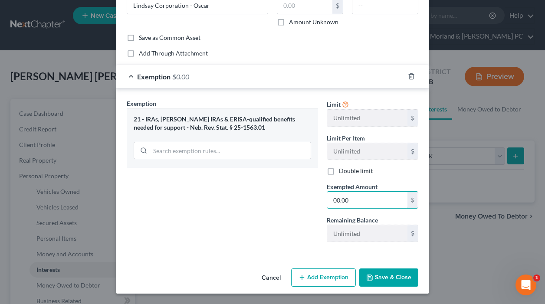
type input "00.00"
click at [371, 276] on button "Save & Close" at bounding box center [388, 278] width 59 height 18
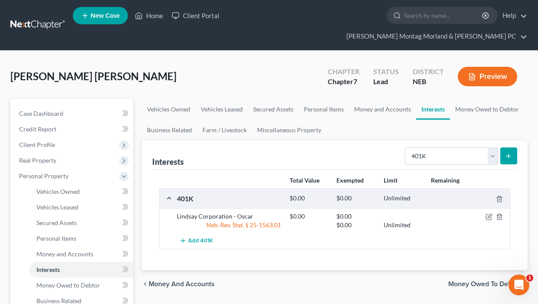
click at [509, 153] on icon "submit" at bounding box center [508, 156] width 7 height 7
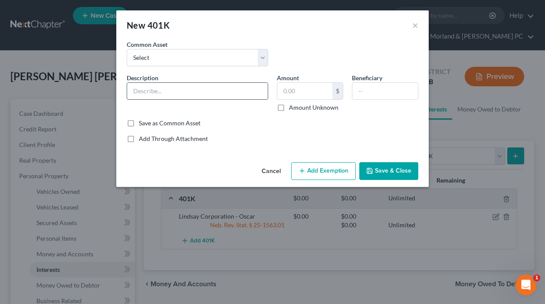
click at [183, 90] on input "text" at bounding box center [197, 91] width 141 height 16
type input "Lindsay Corporation - [PERSON_NAME]"
click at [327, 170] on button "Add Exemption" at bounding box center [323, 171] width 65 height 18
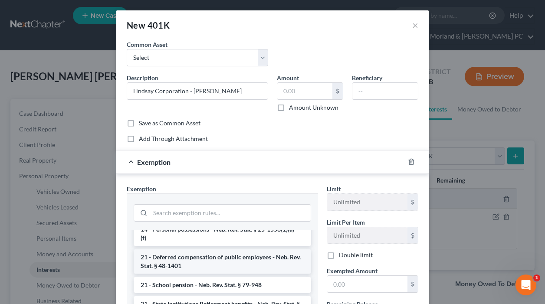
scroll to position [521, 0]
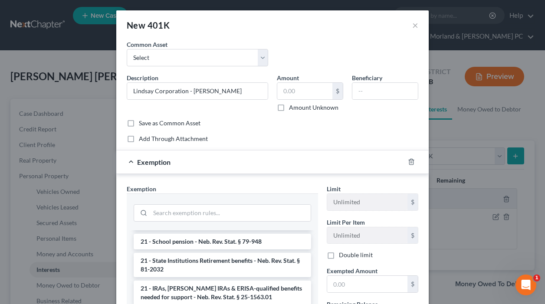
click at [170, 287] on li "21 - IRAs, [PERSON_NAME] IRAs & ERISA-qualified benefits needed for support - N…" at bounding box center [222, 293] width 177 height 24
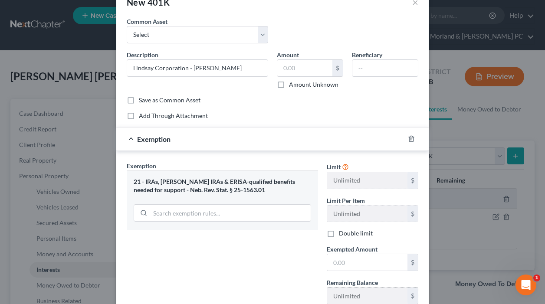
scroll to position [43, 0]
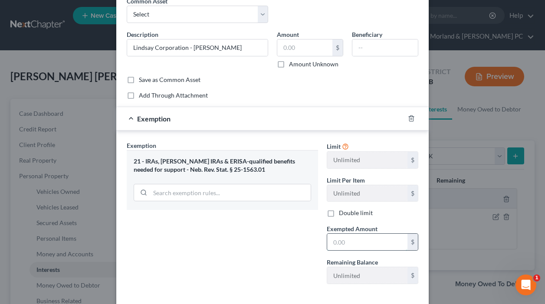
click at [353, 245] on input "text" at bounding box center [367, 242] width 80 height 16
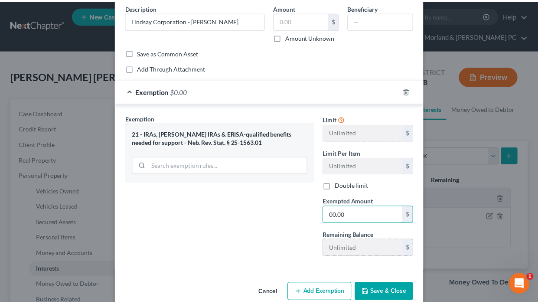
scroll to position [85, 0]
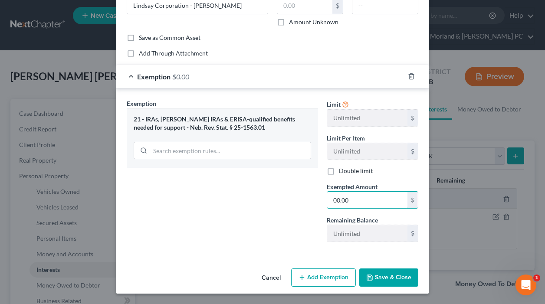
type input "00.00"
click at [367, 274] on icon "button" at bounding box center [369, 277] width 7 height 7
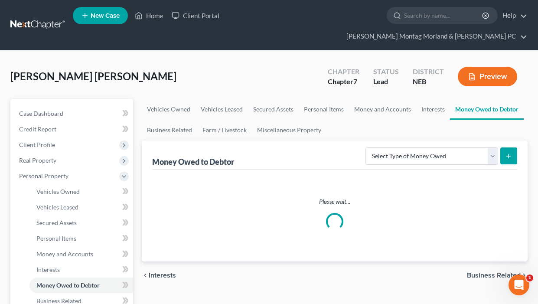
drag, startPoint x: 484, startPoint y: 260, endPoint x: 473, endPoint y: 265, distance: 11.3
click at [484, 272] on span "Business Related" at bounding box center [494, 275] width 54 height 7
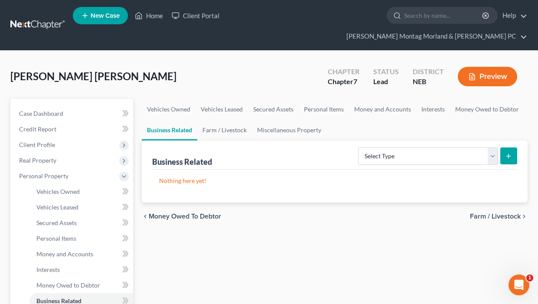
click at [478, 213] on span "Farm / Livestock" at bounding box center [495, 216] width 51 height 7
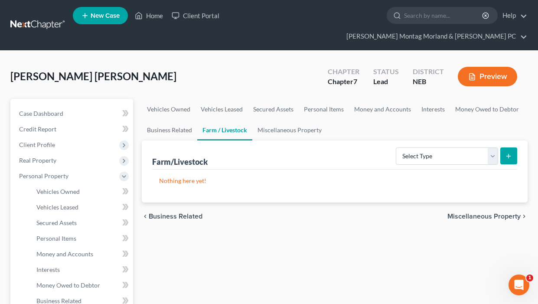
click at [472, 213] on span "Miscellaneous Property" at bounding box center [484, 216] width 73 height 7
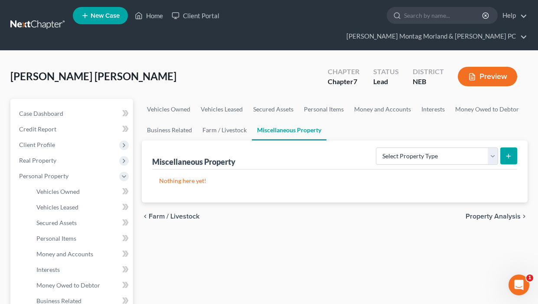
click at [477, 213] on span "Property Analysis" at bounding box center [493, 216] width 55 height 7
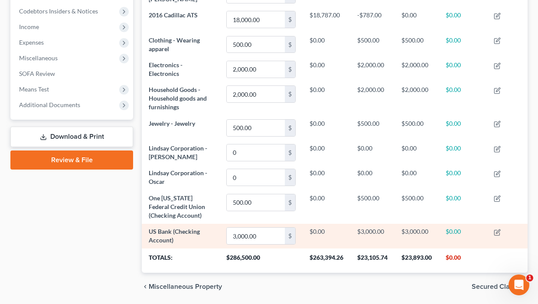
scroll to position [288, 0]
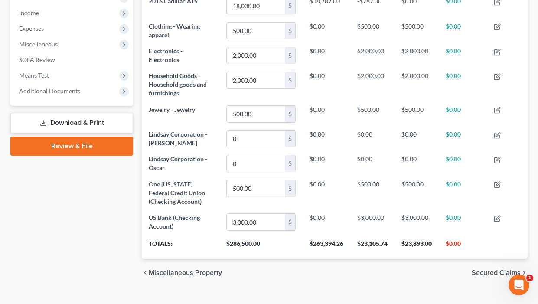
click at [490, 269] on span "Secured Claims" at bounding box center [496, 272] width 49 height 7
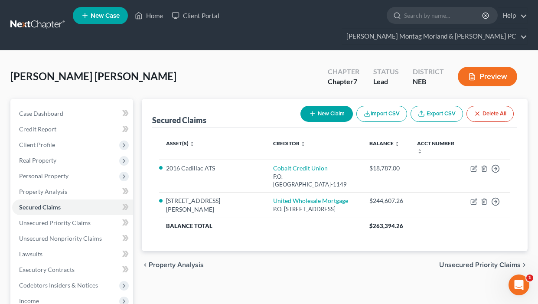
click at [462, 262] on span "Unsecured Priority Claims" at bounding box center [480, 265] width 82 height 7
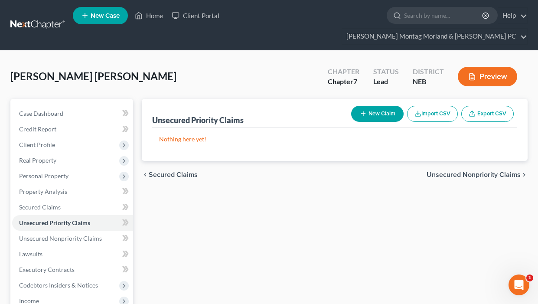
click at [373, 106] on button "New Claim" at bounding box center [377, 114] width 52 height 16
select select "2"
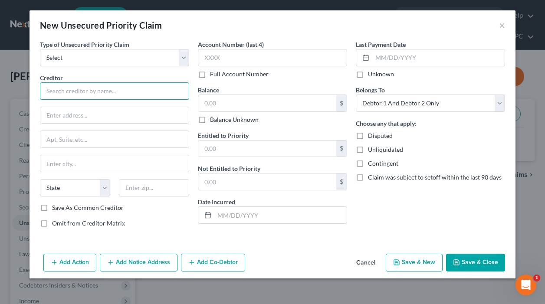
drag, startPoint x: 102, startPoint y: 94, endPoint x: 107, endPoint y: 101, distance: 8.7
click at [104, 94] on input "text" at bounding box center [114, 90] width 149 height 17
type input "[MEDICAL_DATA] Consultants of [GEOGRAPHIC_DATA]"
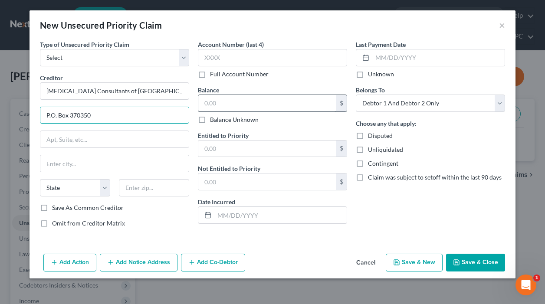
type input "P.O. Box 370350"
click at [237, 103] on input "text" at bounding box center [267, 103] width 138 height 16
type input "13.76"
click at [423, 258] on button "Save & New" at bounding box center [414, 263] width 57 height 18
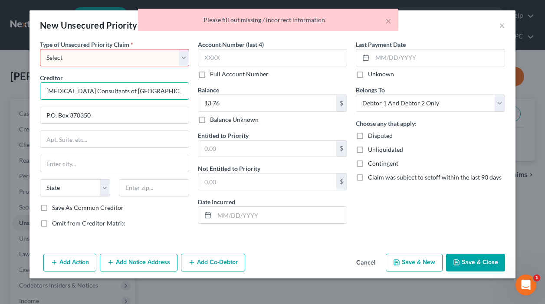
drag, startPoint x: 147, startPoint y: 92, endPoint x: 39, endPoint y: 85, distance: 108.6
click at [39, 85] on div "Type of Unsecured Priority Claim * Select Taxes & Other Government Units Domest…" at bounding box center [115, 137] width 158 height 195
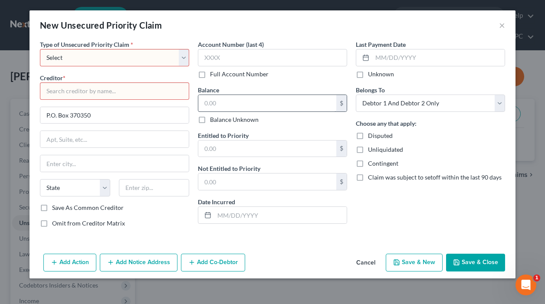
type input "13.76"
click at [503, 27] on button "×" at bounding box center [502, 25] width 6 height 10
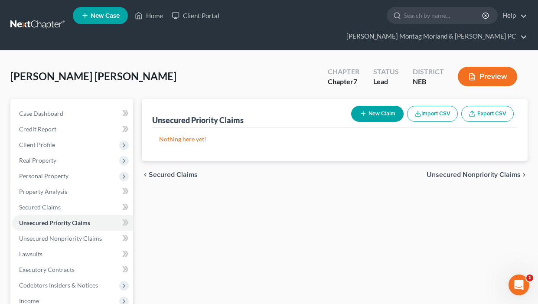
click at [466, 171] on span "Unsecured Nonpriority Claims" at bounding box center [474, 174] width 94 height 7
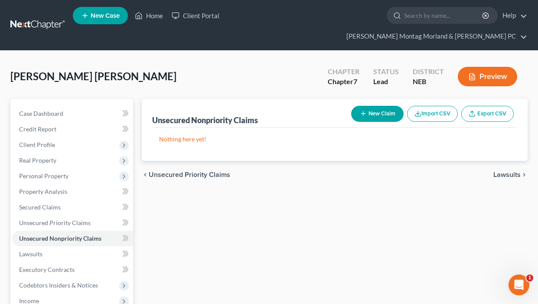
click at [376, 106] on button "New Claim" at bounding box center [377, 114] width 52 height 16
select select "2"
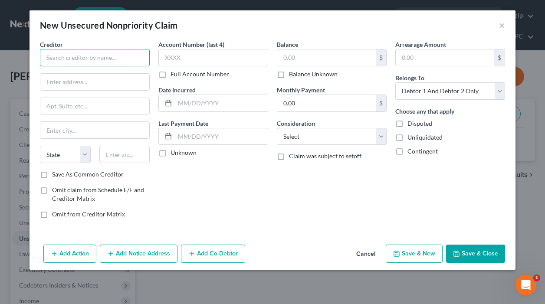
drag, startPoint x: 115, startPoint y: 58, endPoint x: 121, endPoint y: 49, distance: 10.6
click at [116, 53] on input "text" at bounding box center [95, 57] width 110 height 17
type input "[MEDICAL_DATA] Consultants of [GEOGRAPHIC_DATA]"
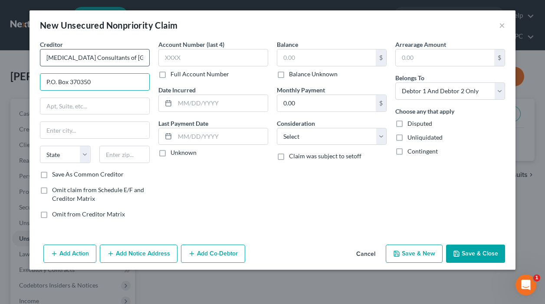
type input "P.O. Box 370350"
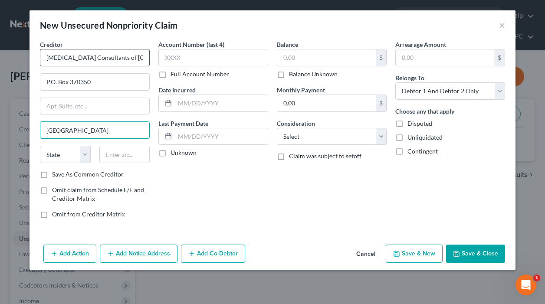
type input "[GEOGRAPHIC_DATA]"
select select "5"
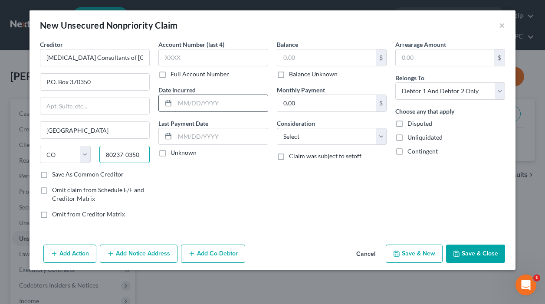
type input "80237-0350"
click at [231, 104] on input "text" at bounding box center [221, 103] width 93 height 16
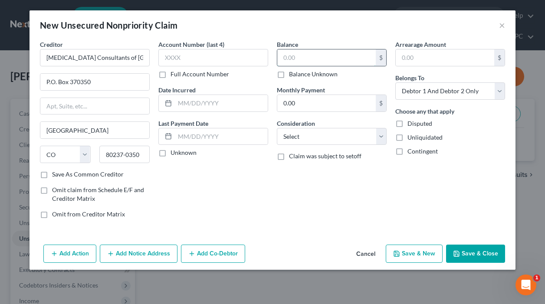
click at [319, 56] on input "text" at bounding box center [326, 57] width 98 height 16
type input "13.76"
click at [429, 250] on button "Save & New" at bounding box center [414, 254] width 57 height 18
select select "2"
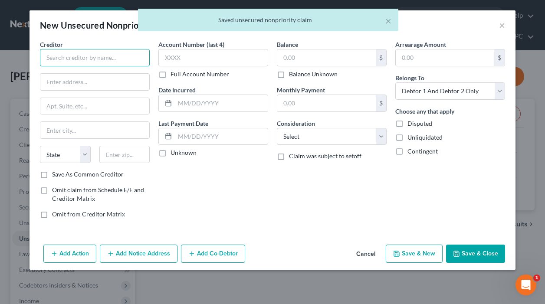
click at [122, 56] on input "text" at bounding box center [95, 57] width 110 height 17
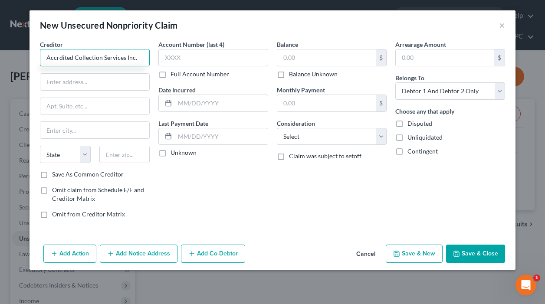
type input "Accrdited Collection Services Inc."
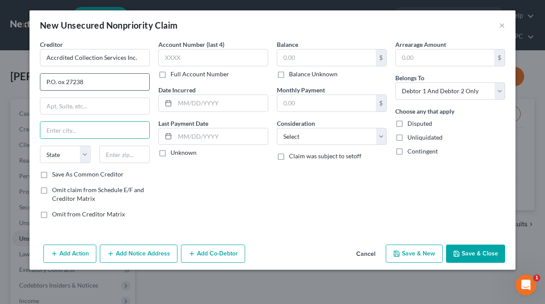
click at [59, 82] on input "P.O. ox 27238" at bounding box center [94, 82] width 109 height 16
type input "P.O. Box 27238"
drag, startPoint x: 72, startPoint y: 131, endPoint x: 91, endPoint y: 128, distance: 19.8
click at [73, 129] on input "text" at bounding box center [94, 130] width 109 height 16
type input "[GEOGRAPHIC_DATA]"
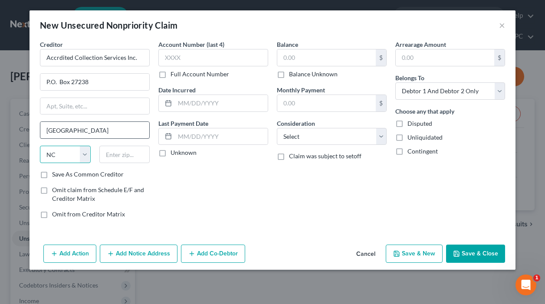
select select "30"
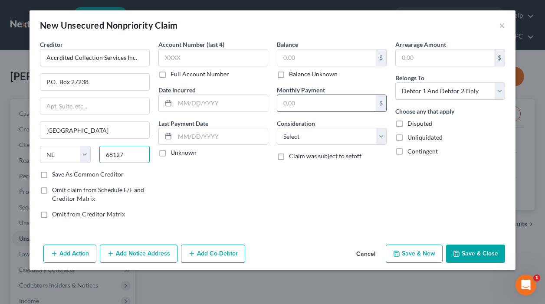
type input "68127"
click at [324, 105] on input "text" at bounding box center [326, 103] width 98 height 16
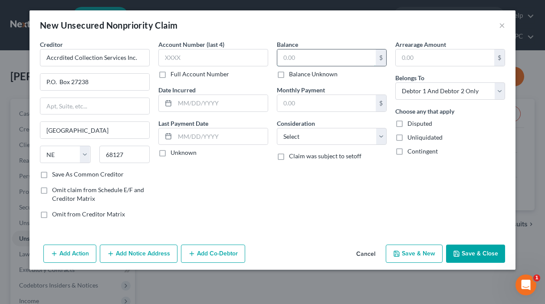
click at [327, 61] on input "text" at bounding box center [326, 57] width 98 height 16
type input "128.14"
click at [429, 250] on button "Save & New" at bounding box center [414, 254] width 57 height 18
select select "2"
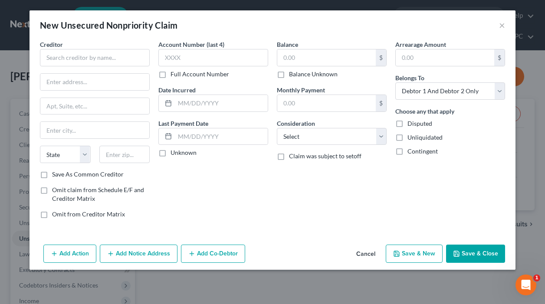
type input "0.00"
click at [125, 59] on input "text" at bounding box center [95, 57] width 110 height 17
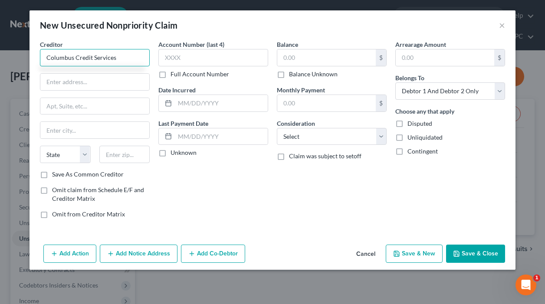
type input "Columbus Credit Services"
type input "[STREET_ADDRESS]"
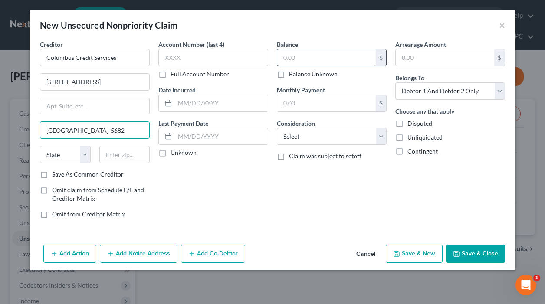
type input "[GEOGRAPHIC_DATA]-5682"
click at [337, 63] on input "text" at bounding box center [326, 57] width 98 height 16
type input "262.36"
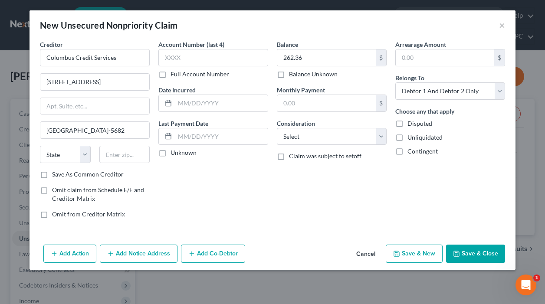
click at [408, 251] on button "Save & New" at bounding box center [414, 254] width 57 height 18
select select "2"
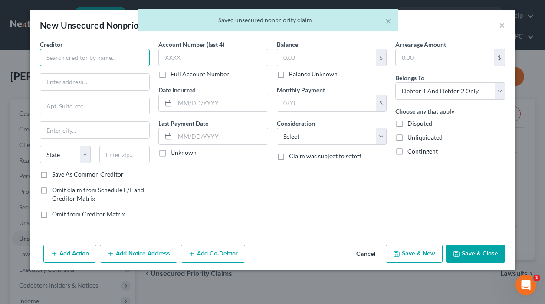
click at [96, 55] on input "text" at bounding box center [95, 57] width 110 height 17
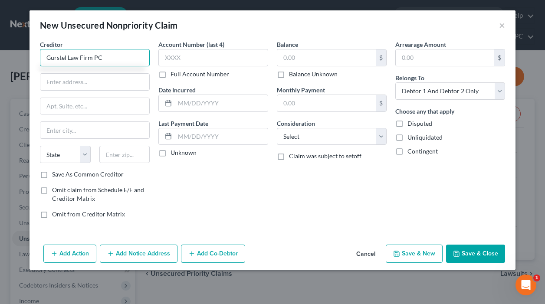
type input "Gurstel Law Firm PC"
type input "[STREET_ADDRESS]"
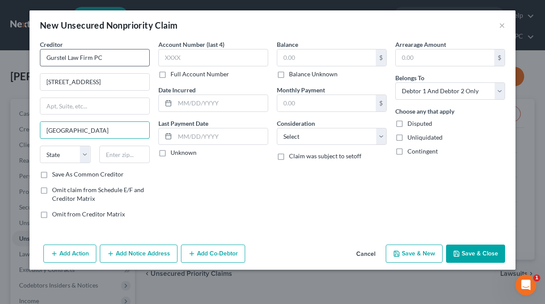
type input "[GEOGRAPHIC_DATA]"
select select "24"
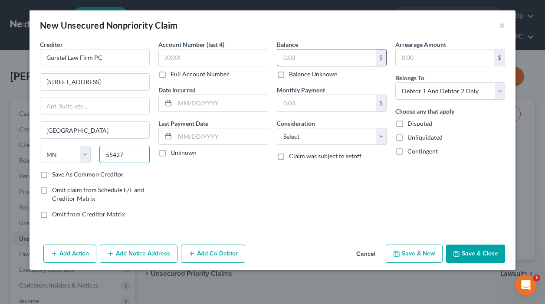
type input "55427"
drag, startPoint x: 311, startPoint y: 61, endPoint x: 322, endPoint y: 56, distance: 12.0
click at [312, 59] on input "text" at bounding box center [326, 57] width 98 height 16
type input "[GEOGRAPHIC_DATA]"
type input "4,484.25"
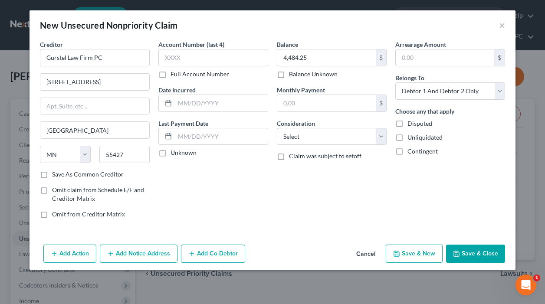
click at [425, 251] on button "Save & New" at bounding box center [414, 254] width 57 height 18
select select "2"
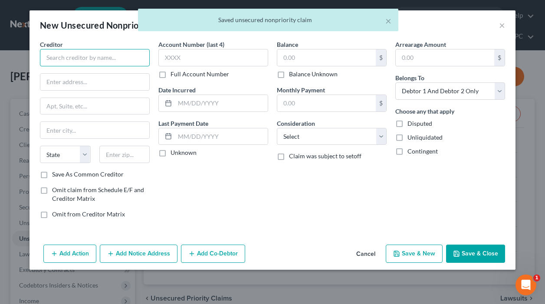
click at [116, 57] on input "text" at bounding box center [95, 57] width 110 height 17
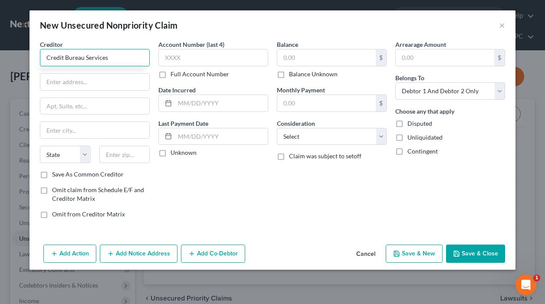
type input "Credit Bureau Services"
type input "q"
type input "P.O. Box 1327"
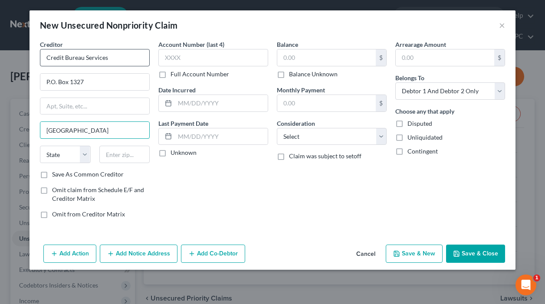
type input "[GEOGRAPHIC_DATA]"
select select "30"
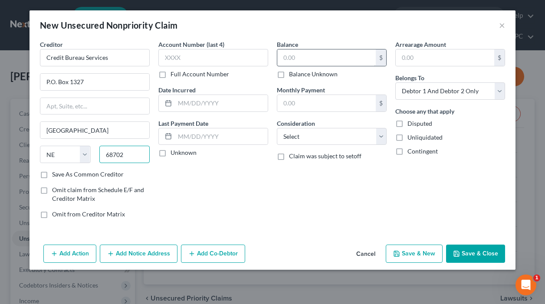
type input "68702"
click at [305, 55] on input "text" at bounding box center [326, 57] width 98 height 16
type input "138.00"
click at [420, 254] on button "Save & New" at bounding box center [414, 254] width 57 height 18
select select "2"
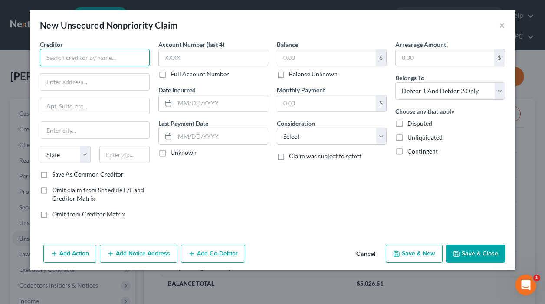
click at [129, 62] on input "text" at bounding box center [95, 57] width 110 height 17
type input "Credit Bureau Services"
type input "c/o [PERSON_NAME]"
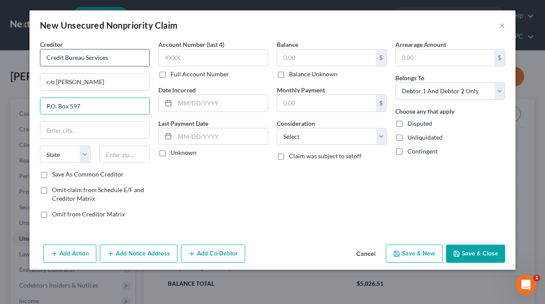
type input "P.O. Box 597"
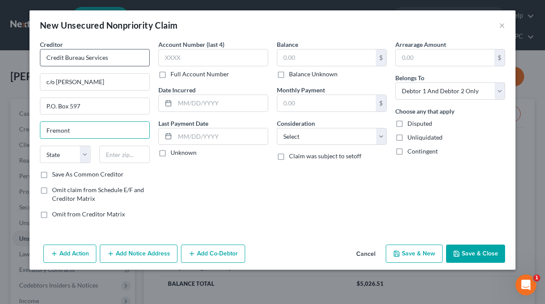
type input "Fremont"
select select "30"
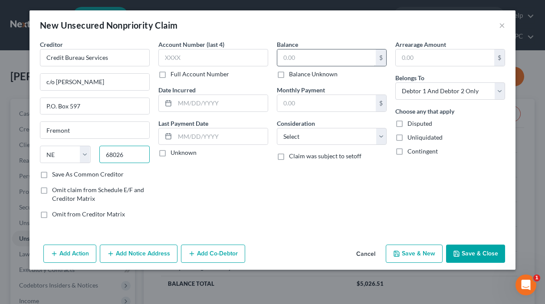
type input "68026"
click at [305, 56] on input "text" at bounding box center [326, 57] width 98 height 16
type input "429.91"
click at [407, 257] on button "Save & New" at bounding box center [414, 254] width 57 height 18
select select "2"
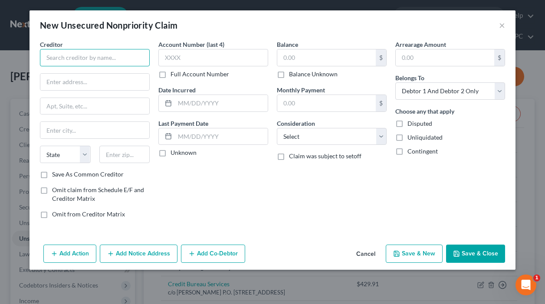
click at [118, 62] on input "text" at bounding box center [95, 57] width 110 height 17
type input "Radius Global Solutaions"
type input "P.O. Box 390846"
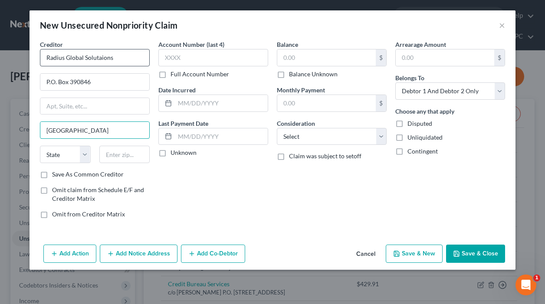
type input "[GEOGRAPHIC_DATA]"
select select "24"
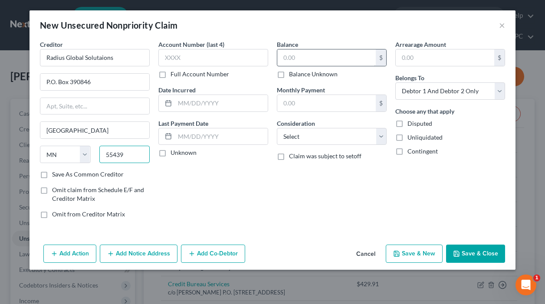
type input "55439"
click at [326, 61] on input "text" at bounding box center [326, 57] width 98 height 16
type input "2,480.15"
click at [414, 258] on button "Save & New" at bounding box center [414, 254] width 57 height 18
select select "2"
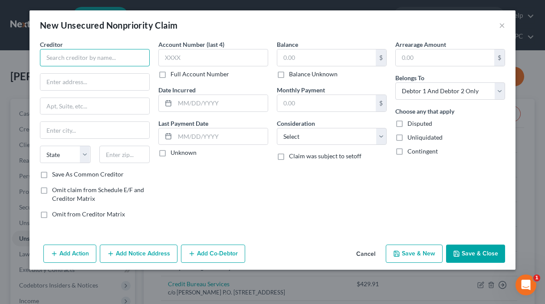
click at [126, 62] on input "text" at bounding box center [95, 57] width 110 height 17
type input "[PERSON_NAME] [PERSON_NAME] LLP"
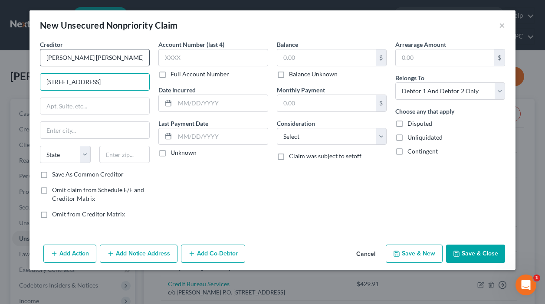
type input "[STREET_ADDRESS]"
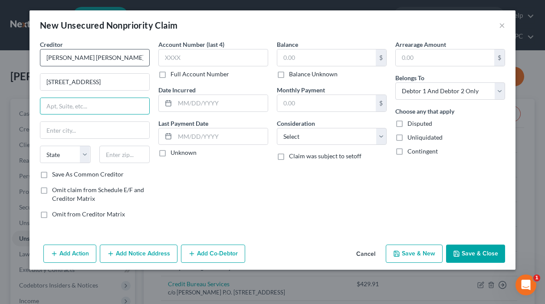
type input "B"
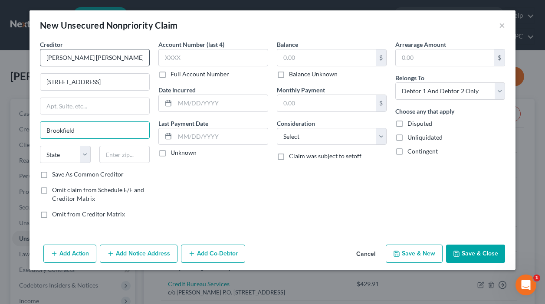
type input "Brookfield"
select select "52"
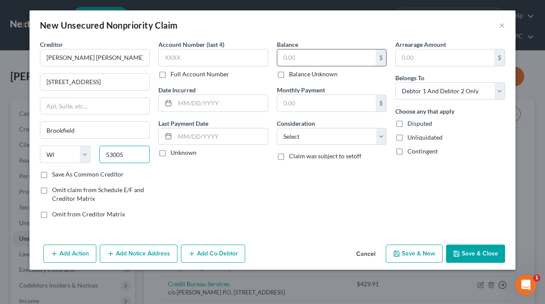
type input "53005"
drag, startPoint x: 308, startPoint y: 52, endPoint x: 308, endPoint y: 46, distance: 6.1
click at [308, 47] on div "Balance $ Balance Unknown Balance Undetermined $ Balance Unknown" at bounding box center [332, 59] width 110 height 39
type input "14,735.54"
click at [427, 254] on button "Save & New" at bounding box center [414, 254] width 57 height 18
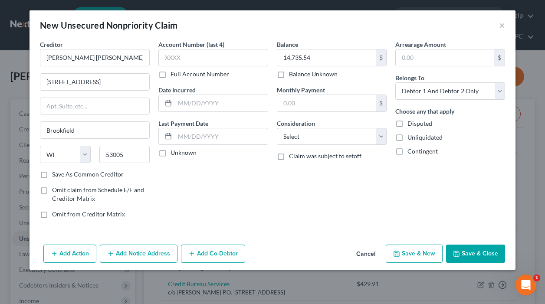
select select "2"
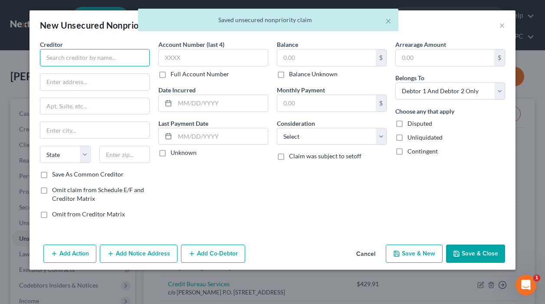
click at [128, 63] on input "text" at bounding box center [95, 57] width 110 height 17
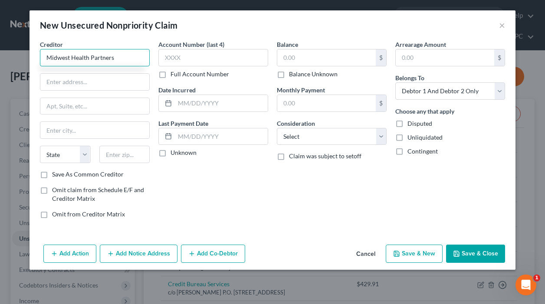
type input "Midwest Health Partners"
type input "P.O. Box 209"
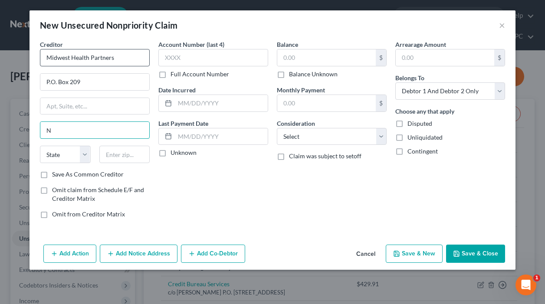
type input "[GEOGRAPHIC_DATA]"
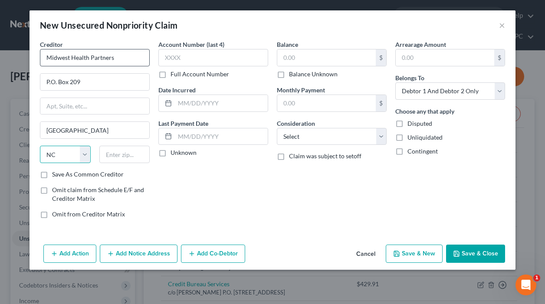
select select "30"
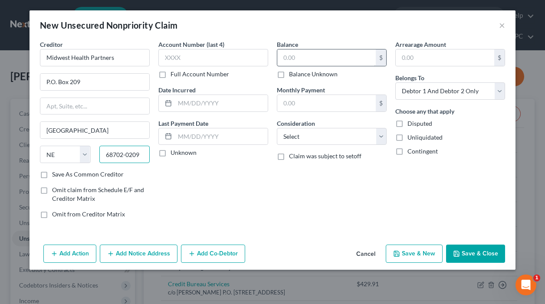
type input "68702-0209"
click at [309, 61] on input "text" at bounding box center [326, 57] width 98 height 16
type input "828.79"
click at [416, 246] on button "Save & New" at bounding box center [414, 254] width 57 height 18
select select "2"
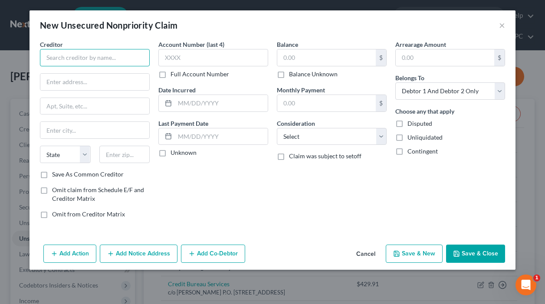
click at [132, 61] on input "text" at bounding box center [95, 57] width 110 height 17
type input "Radius Global Solutions"
type input "P.O. Bos 390846"
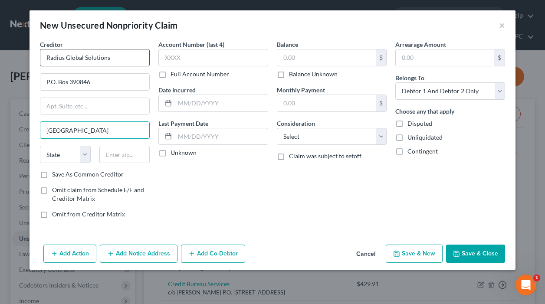
type input "[GEOGRAPHIC_DATA]"
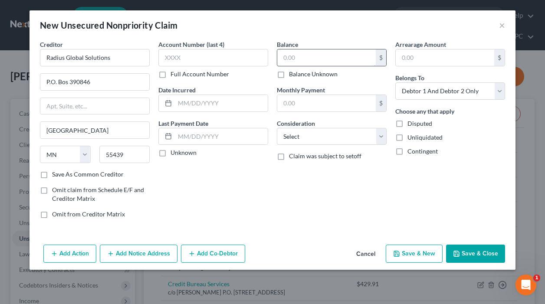
click at [302, 54] on input "text" at bounding box center [326, 57] width 98 height 16
click at [410, 247] on button "Save & New" at bounding box center [414, 254] width 57 height 18
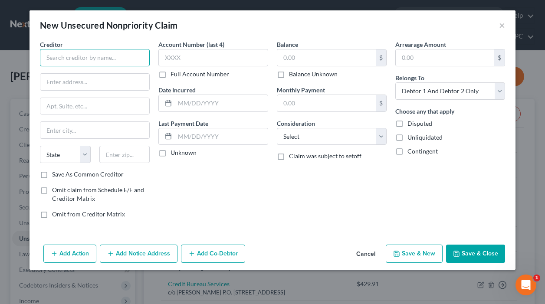
drag, startPoint x: 128, startPoint y: 59, endPoint x: 133, endPoint y: 59, distance: 5.2
click at [128, 59] on input "text" at bounding box center [95, 57] width 110 height 17
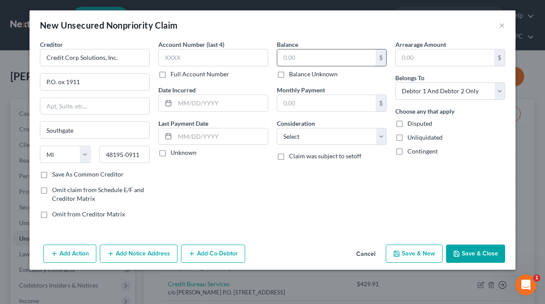
click at [326, 52] on input "text" at bounding box center [326, 57] width 98 height 16
click at [409, 255] on button "Save & New" at bounding box center [414, 254] width 57 height 18
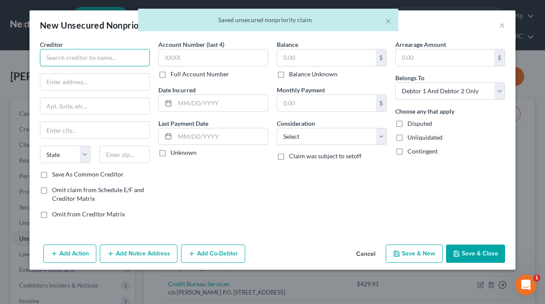
click at [129, 59] on input "text" at bounding box center [95, 57] width 110 height 17
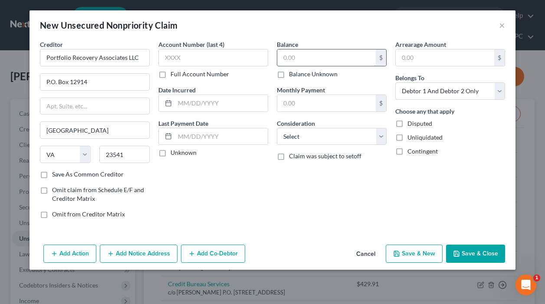
click at [326, 59] on input "text" at bounding box center [326, 57] width 98 height 16
click at [429, 246] on button "Save & New" at bounding box center [414, 254] width 57 height 18
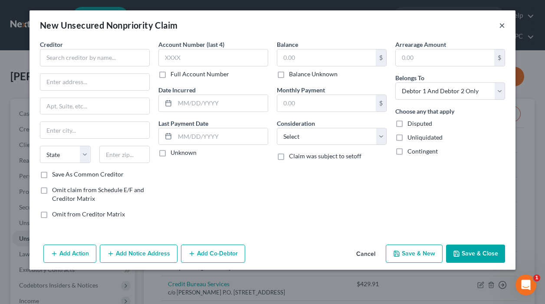
drag, startPoint x: 504, startPoint y: 25, endPoint x: 491, endPoint y: 38, distance: 18.4
click at [504, 25] on button "×" at bounding box center [502, 25] width 6 height 10
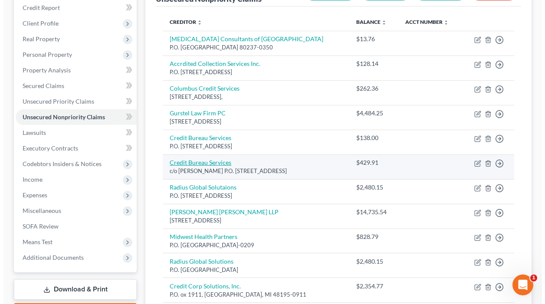
scroll to position [174, 0]
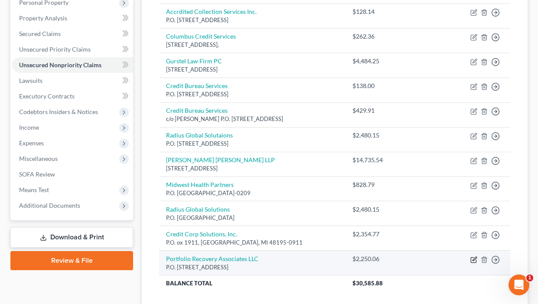
click at [477, 256] on icon "button" at bounding box center [474, 259] width 7 height 7
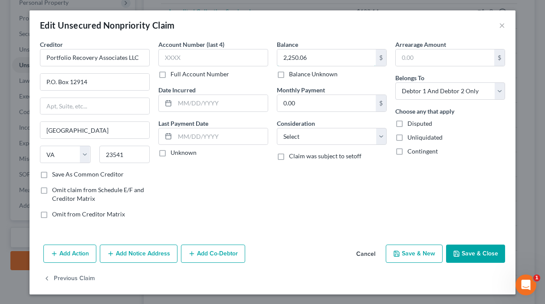
drag, startPoint x: 311, startPoint y: 59, endPoint x: 358, endPoint y: 79, distance: 50.4
click at [311, 59] on input "2,250.06" at bounding box center [326, 57] width 98 height 16
click at [403, 248] on button "Save & New" at bounding box center [414, 254] width 57 height 18
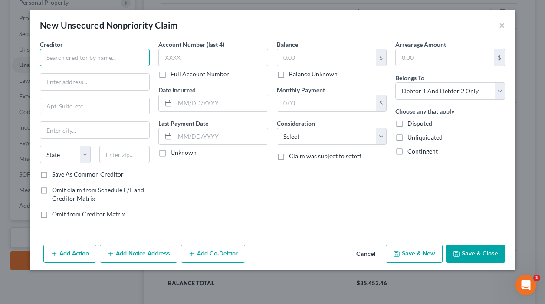
click at [128, 58] on input "text" at bounding box center [95, 57] width 110 height 17
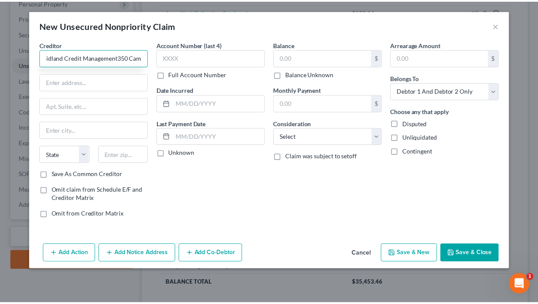
scroll to position [0, 0]
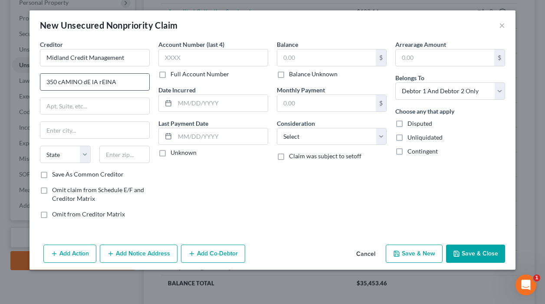
click at [136, 80] on input "350 cAMINO dE lA rEINA" at bounding box center [94, 82] width 109 height 16
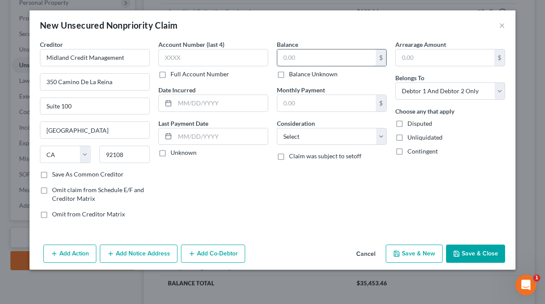
click at [313, 56] on input "text" at bounding box center [326, 57] width 98 height 16
click at [416, 258] on button "Save & New" at bounding box center [414, 254] width 57 height 18
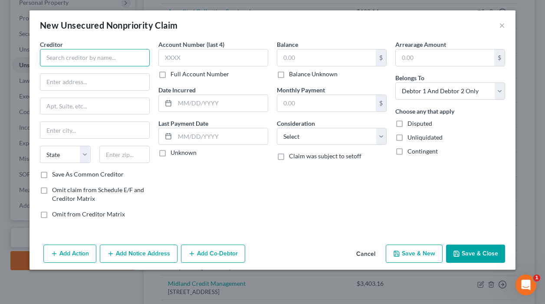
click at [121, 58] on input "text" at bounding box center [95, 57] width 110 height 17
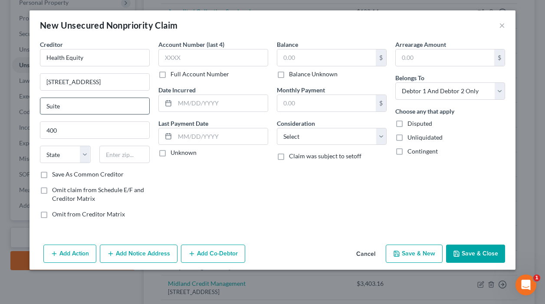
click at [72, 105] on input "Suite" at bounding box center [94, 106] width 109 height 16
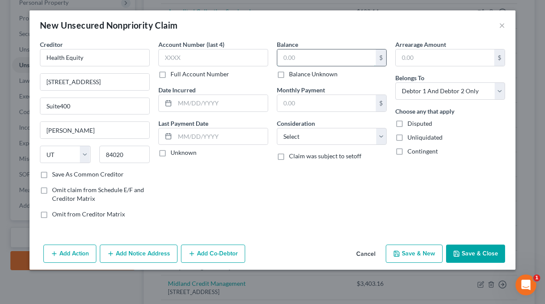
drag, startPoint x: 306, startPoint y: 56, endPoint x: 318, endPoint y: 60, distance: 12.3
click at [306, 56] on input "text" at bounding box center [326, 57] width 98 height 16
click at [415, 255] on button "Save & New" at bounding box center [414, 254] width 57 height 18
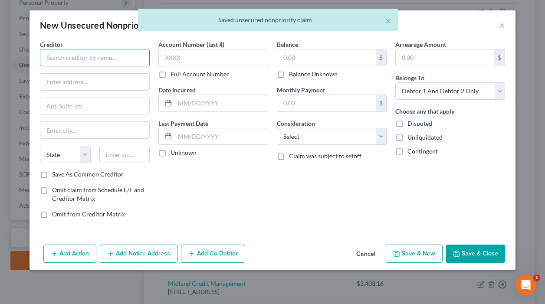
click at [130, 60] on input "text" at bounding box center [95, 57] width 110 height 17
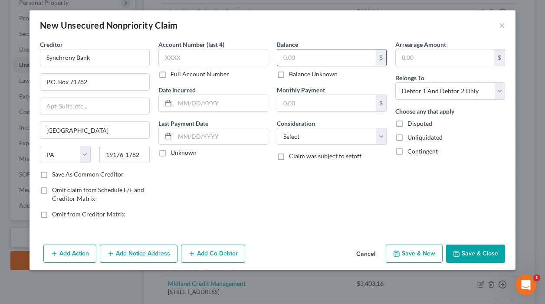
click at [311, 55] on input "text" at bounding box center [326, 57] width 98 height 16
click at [412, 247] on button "Save & New" at bounding box center [414, 254] width 57 height 18
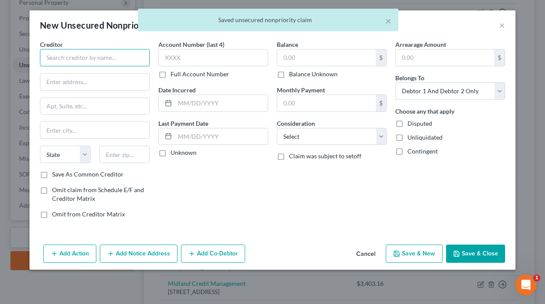
click at [114, 61] on input "text" at bounding box center [95, 57] width 110 height 17
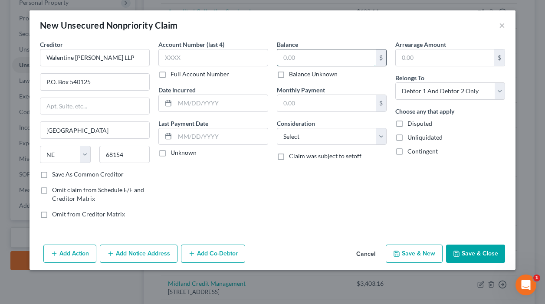
click at [298, 56] on input "text" at bounding box center [326, 57] width 98 height 16
click at [408, 249] on button "Save & New" at bounding box center [414, 254] width 57 height 18
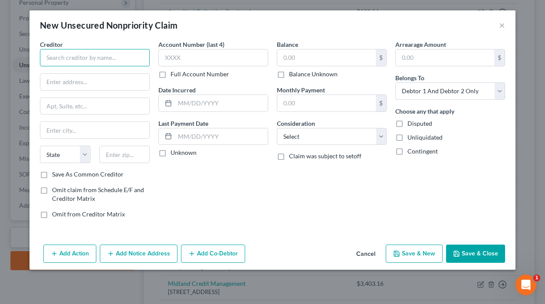
click at [129, 62] on input "text" at bounding box center [95, 57] width 110 height 17
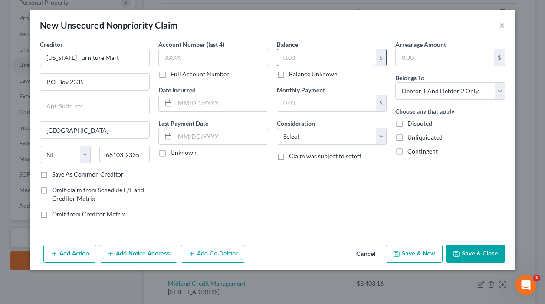
click at [309, 52] on input "text" at bounding box center [326, 57] width 98 height 16
click at [398, 253] on icon "button" at bounding box center [396, 253] width 7 height 7
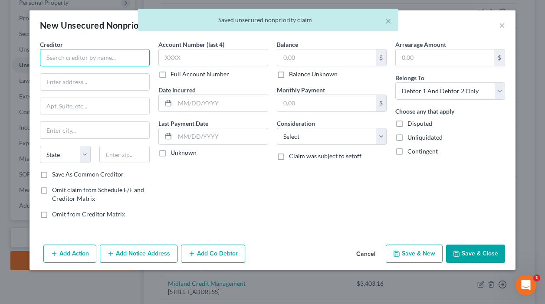
click at [119, 60] on input "text" at bounding box center [95, 57] width 110 height 17
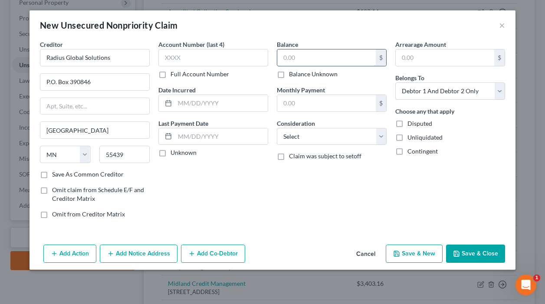
click at [303, 61] on input "text" at bounding box center [326, 57] width 98 height 16
drag, startPoint x: 394, startPoint y: 249, endPoint x: 395, endPoint y: 245, distance: 4.4
click at [395, 245] on button "Save & New" at bounding box center [414, 254] width 57 height 18
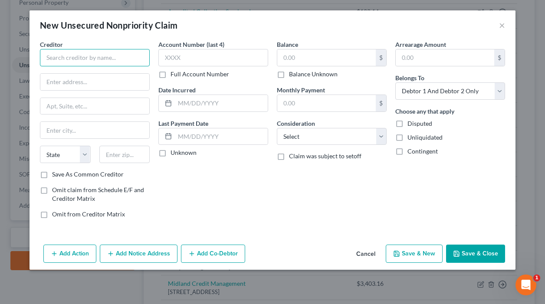
click at [128, 64] on input "text" at bounding box center [95, 57] width 110 height 17
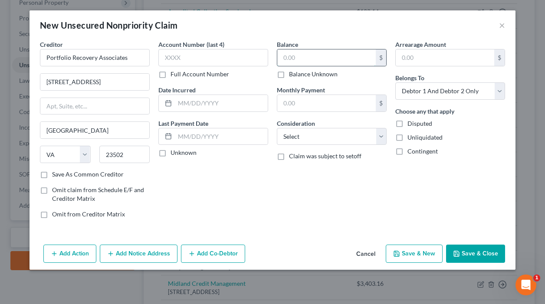
click at [302, 52] on input "text" at bounding box center [326, 57] width 98 height 16
click at [401, 246] on button "Save & New" at bounding box center [414, 254] width 57 height 18
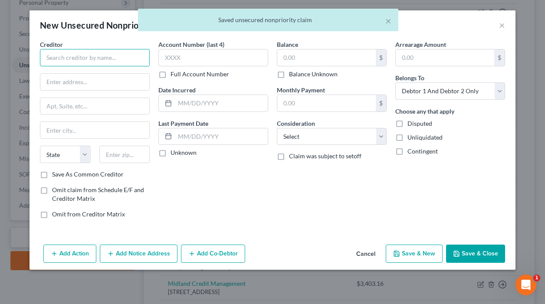
drag, startPoint x: 128, startPoint y: 61, endPoint x: 129, endPoint y: 56, distance: 5.3
click at [129, 56] on input "text" at bounding box center [95, 57] width 110 height 17
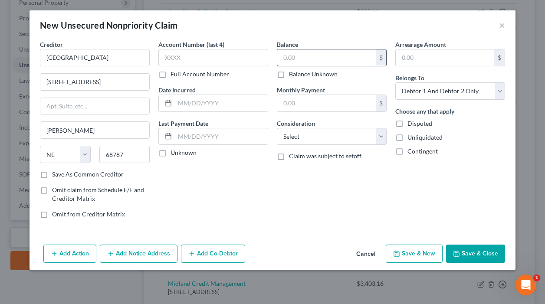
click at [314, 62] on input "text" at bounding box center [326, 57] width 98 height 16
click at [395, 246] on button "Save & New" at bounding box center [414, 254] width 57 height 18
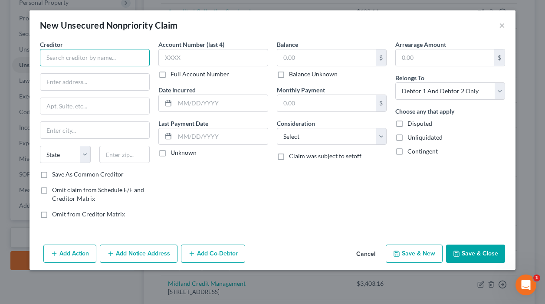
click at [131, 59] on input "text" at bounding box center [95, 57] width 110 height 17
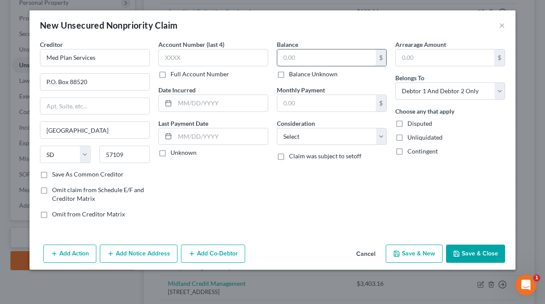
click at [318, 59] on input "text" at bounding box center [326, 57] width 98 height 16
click at [412, 259] on button "Save & New" at bounding box center [414, 254] width 57 height 18
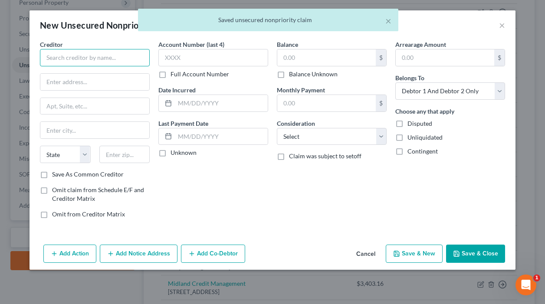
click at [120, 52] on input "text" at bounding box center [95, 57] width 110 height 17
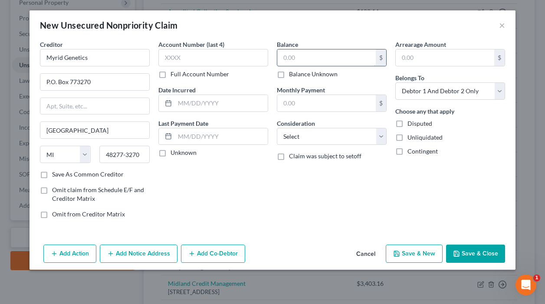
click at [327, 61] on input "text" at bounding box center [326, 57] width 98 height 16
click at [396, 252] on polyline "button" at bounding box center [396, 251] width 2 height 1
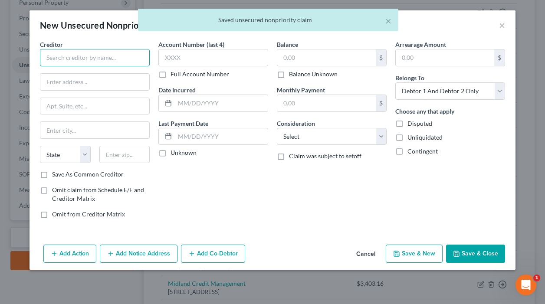
drag, startPoint x: 123, startPoint y: 56, endPoint x: 133, endPoint y: 52, distance: 10.8
click at [124, 54] on input "text" at bounding box center [95, 57] width 110 height 17
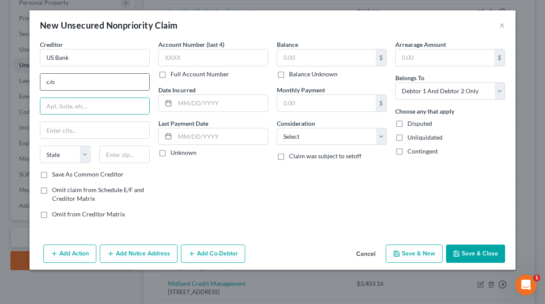
click at [106, 86] on input "c/o" at bounding box center [94, 82] width 109 height 16
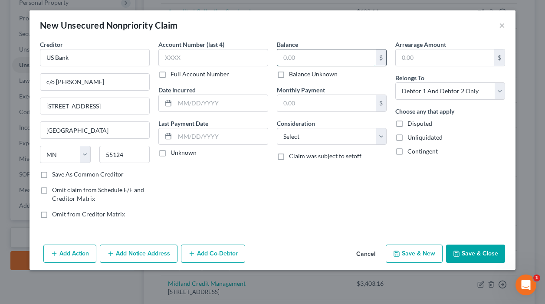
click at [324, 58] on input "text" at bounding box center [326, 57] width 98 height 16
click at [465, 256] on button "Save & Close" at bounding box center [475, 254] width 59 height 18
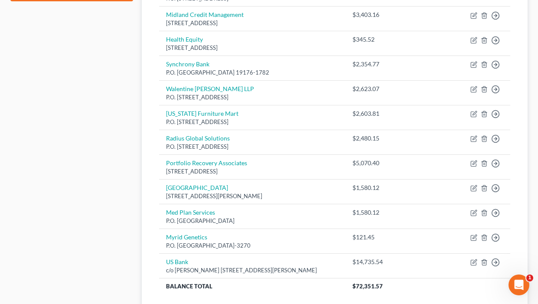
scroll to position [495, 0]
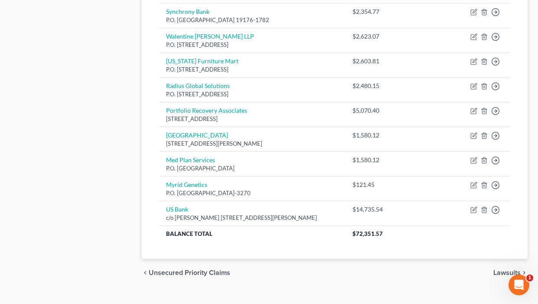
click at [510, 269] on span "Lawsuits" at bounding box center [507, 272] width 27 height 7
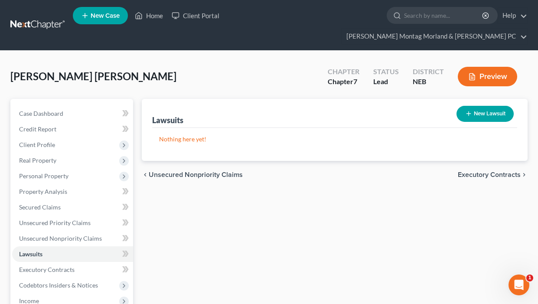
click at [499, 106] on button "New Lawsuit" at bounding box center [485, 114] width 57 height 16
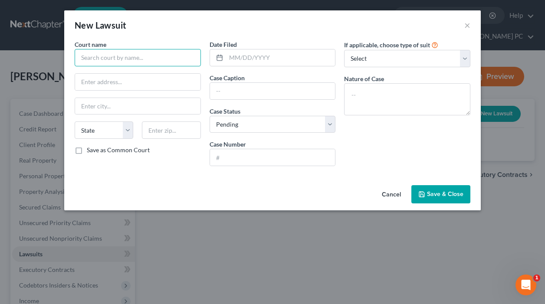
drag, startPoint x: 148, startPoint y: 57, endPoint x: 182, endPoint y: 65, distance: 34.4
click at [150, 56] on input "text" at bounding box center [138, 57] width 126 height 17
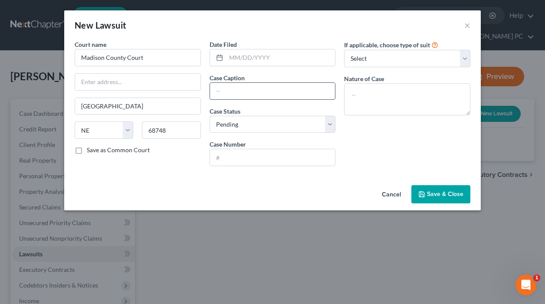
drag, startPoint x: 234, startPoint y: 86, endPoint x: 238, endPoint y: 84, distance: 4.5
click at [234, 86] on input "text" at bounding box center [272, 91] width 125 height 16
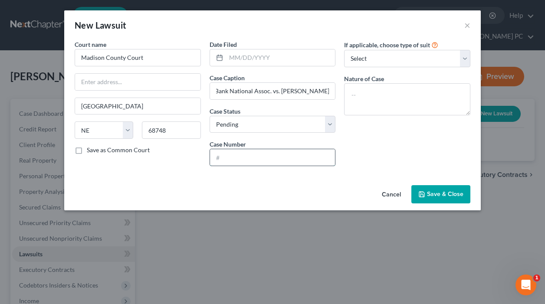
click at [228, 156] on input "text" at bounding box center [272, 157] width 125 height 16
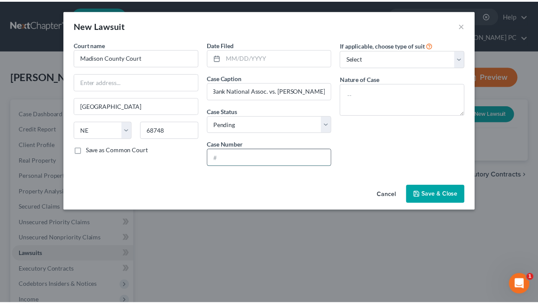
scroll to position [0, 0]
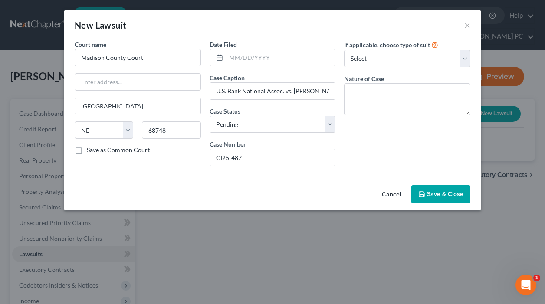
click at [420, 191] on icon "button" at bounding box center [421, 194] width 7 height 7
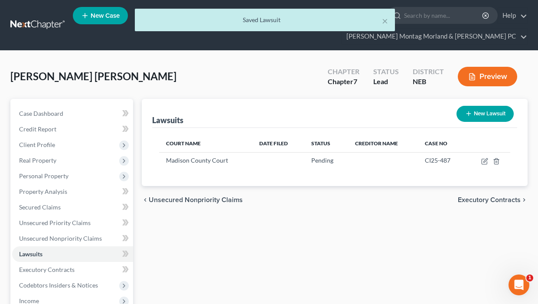
click at [467, 114] on line "button" at bounding box center [469, 114] width 4 height 0
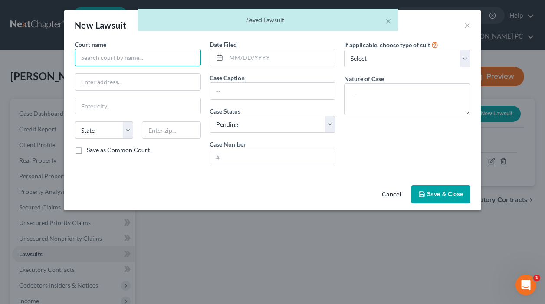
drag, startPoint x: 144, startPoint y: 58, endPoint x: 157, endPoint y: 52, distance: 14.5
click at [147, 56] on input "text" at bounding box center [138, 57] width 126 height 17
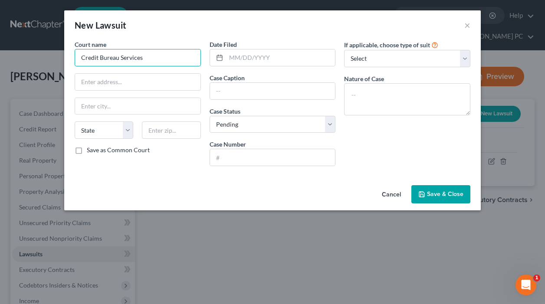
drag, startPoint x: 145, startPoint y: 57, endPoint x: 82, endPoint y: 52, distance: 62.6
click at [76, 53] on input "Credit Bureau Services" at bounding box center [138, 57] width 126 height 17
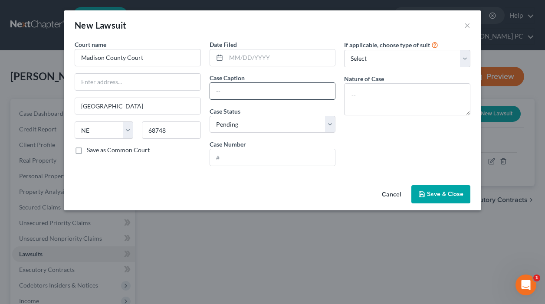
click at [244, 90] on input "text" at bounding box center [272, 91] width 125 height 16
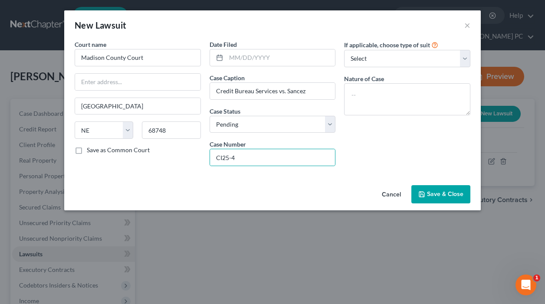
click at [440, 192] on span "Save & Close" at bounding box center [445, 193] width 36 height 7
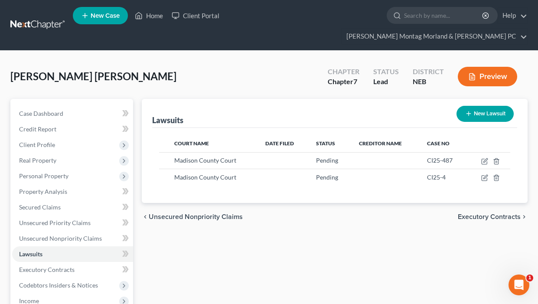
click at [490, 213] on span "Executory Contracts" at bounding box center [489, 216] width 63 height 7
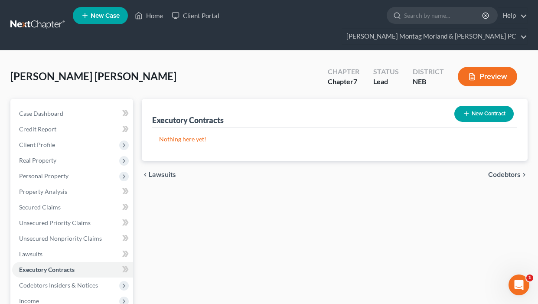
click at [503, 171] on span "Codebtors" at bounding box center [504, 174] width 33 height 7
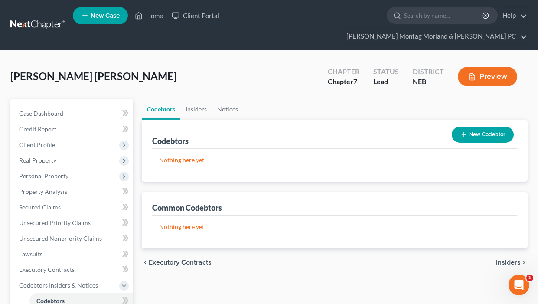
click at [510, 259] on span "Insiders" at bounding box center [508, 262] width 25 height 7
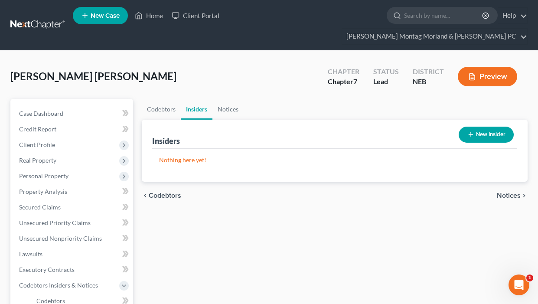
click at [510, 192] on span "Notices" at bounding box center [509, 195] width 24 height 7
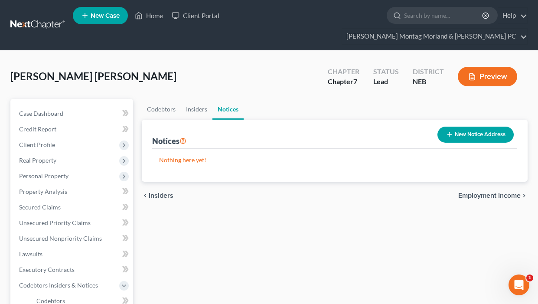
click at [461, 127] on button "New Notice Address" at bounding box center [476, 135] width 76 height 16
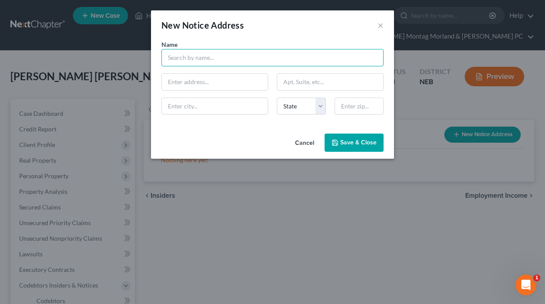
drag, startPoint x: 237, startPoint y: 59, endPoint x: 259, endPoint y: 59, distance: 22.1
click at [238, 59] on input "text" at bounding box center [272, 57] width 222 height 17
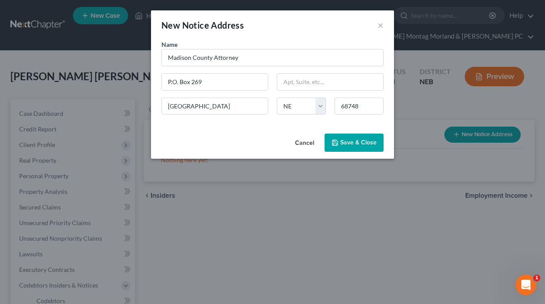
click at [337, 143] on icon "button" at bounding box center [334, 142] width 5 height 5
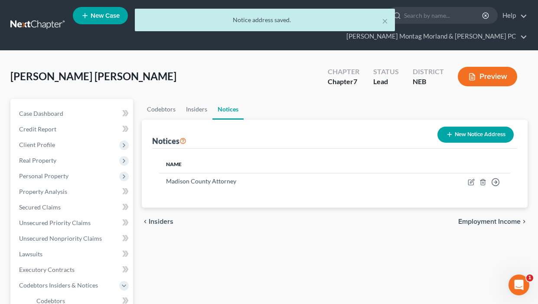
click at [475, 127] on button "New Notice Address" at bounding box center [476, 135] width 76 height 16
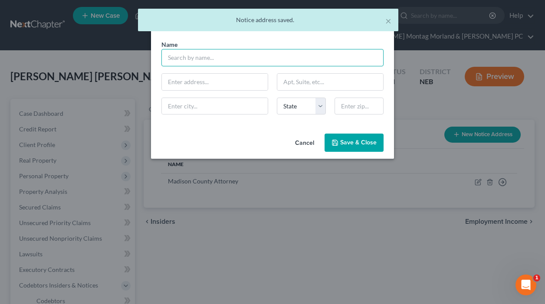
click at [227, 57] on input "text" at bounding box center [272, 57] width 222 height 17
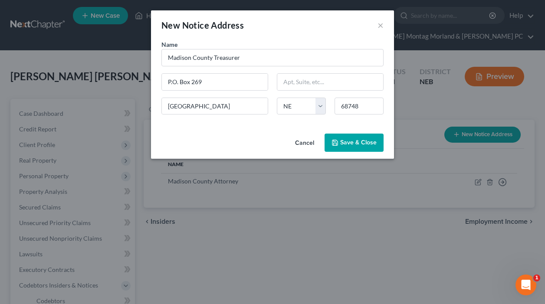
drag, startPoint x: 352, startPoint y: 148, endPoint x: 298, endPoint y: 121, distance: 60.3
click at [352, 147] on button "Save & Close" at bounding box center [353, 143] width 59 height 18
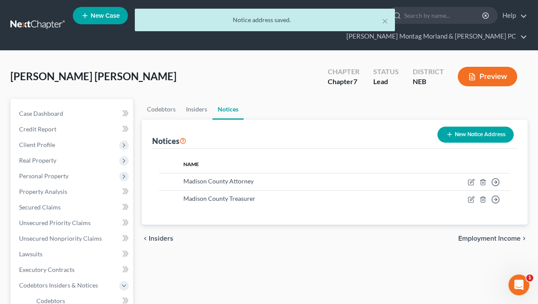
click at [462, 127] on button "New Notice Address" at bounding box center [476, 135] width 76 height 16
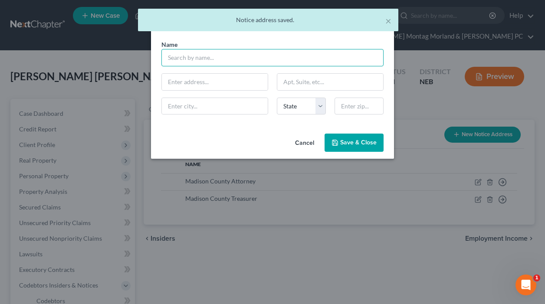
drag, startPoint x: 216, startPoint y: 61, endPoint x: 236, endPoint y: 64, distance: 20.2
click at [216, 61] on input "text" at bounding box center [272, 57] width 222 height 17
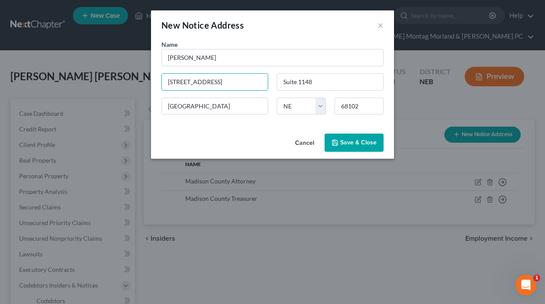
drag, startPoint x: 366, startPoint y: 141, endPoint x: 356, endPoint y: 155, distance: 16.8
click at [364, 143] on span "Save & Close" at bounding box center [358, 142] width 36 height 7
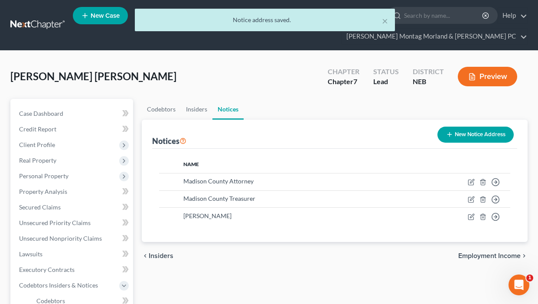
click at [486, 252] on span "Employment Income" at bounding box center [489, 255] width 62 height 7
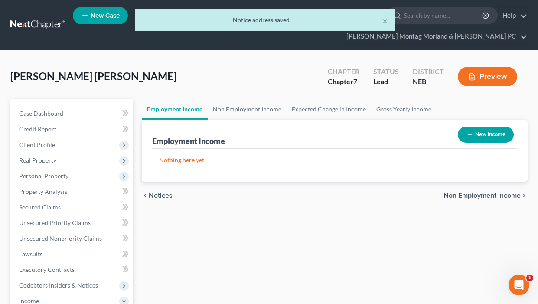
click at [480, 192] on span "Non Employment Income" at bounding box center [482, 195] width 77 height 7
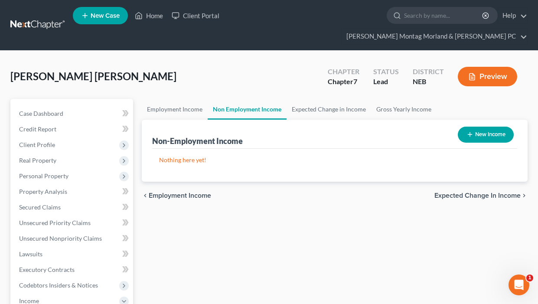
click at [464, 192] on span "Expected Change in Income" at bounding box center [478, 195] width 86 height 7
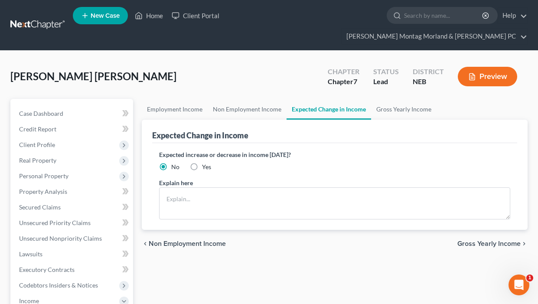
click at [481, 240] on span "Gross Yearly Income" at bounding box center [489, 243] width 63 height 7
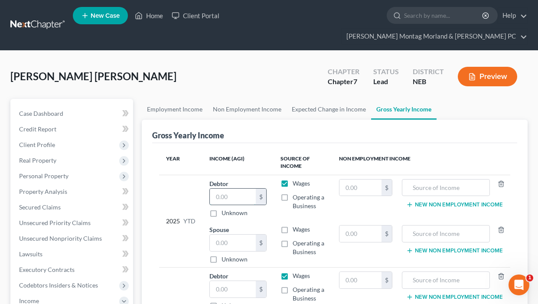
click at [239, 189] on input "text" at bounding box center [233, 197] width 46 height 16
click at [236, 235] on input "text" at bounding box center [233, 243] width 46 height 16
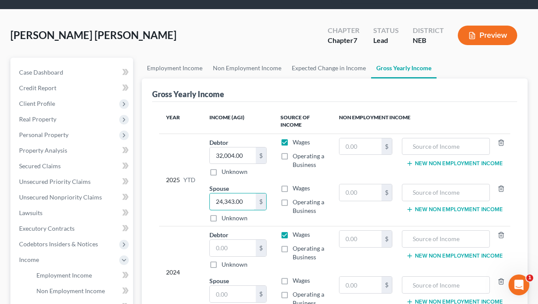
scroll to position [130, 0]
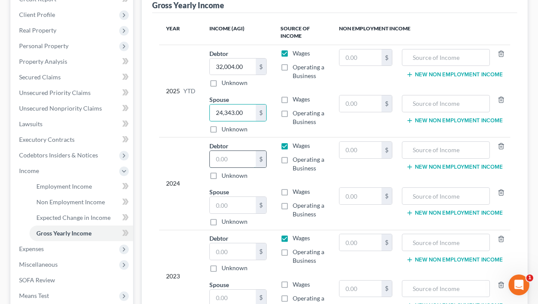
click at [226, 151] on input "text" at bounding box center [233, 159] width 46 height 16
drag, startPoint x: 229, startPoint y: 234, endPoint x: 233, endPoint y: 233, distance: 4.4
click at [229, 243] on input "text" at bounding box center [233, 251] width 46 height 16
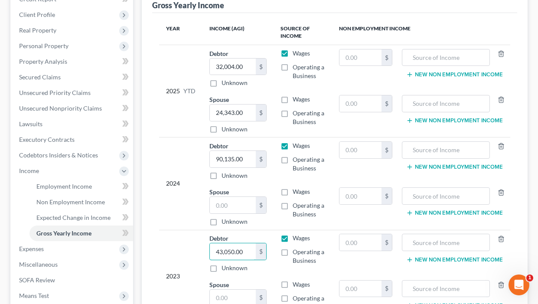
scroll to position [219, 0]
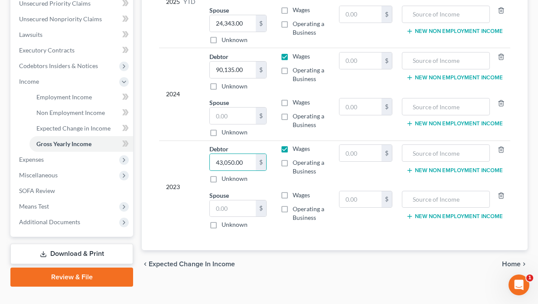
click at [513, 261] on span "Home" at bounding box center [511, 264] width 19 height 7
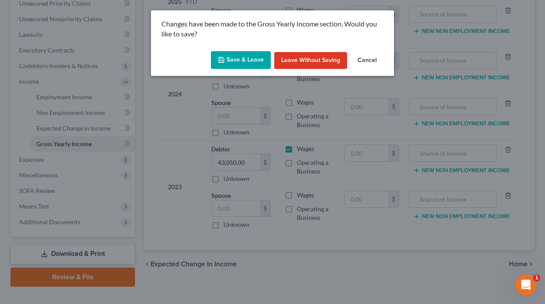
click at [248, 59] on button "Save & Leave" at bounding box center [241, 60] width 60 height 18
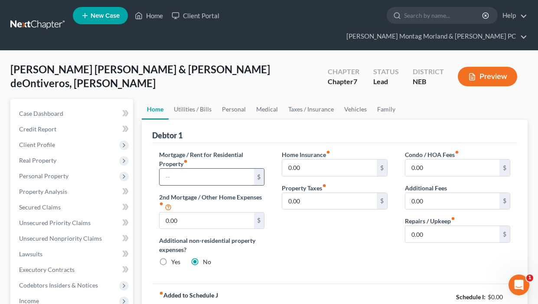
click at [206, 169] on input "text" at bounding box center [207, 177] width 94 height 16
click at [423, 226] on input "0.00" at bounding box center [453, 234] width 94 height 16
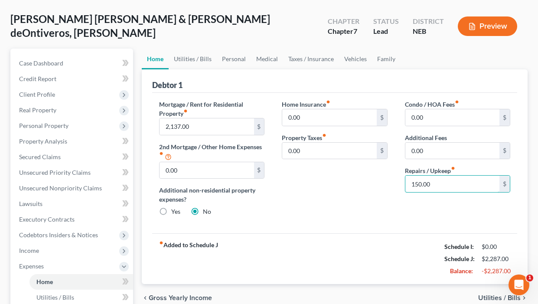
scroll to position [130, 0]
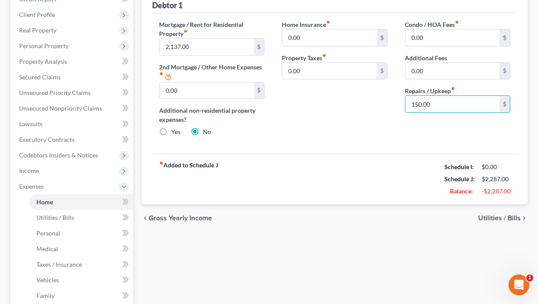
click at [488, 215] on span "Utilities / Bills" at bounding box center [499, 218] width 43 height 7
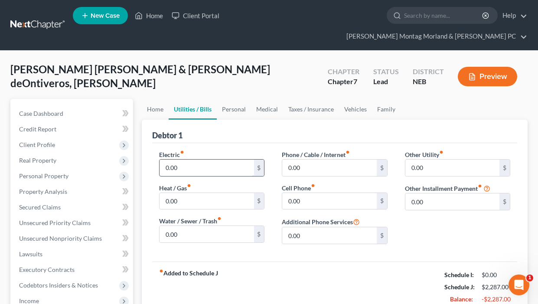
click at [181, 160] on input "0.00" at bounding box center [207, 168] width 94 height 16
click at [171, 226] on input "0.00" at bounding box center [207, 234] width 94 height 16
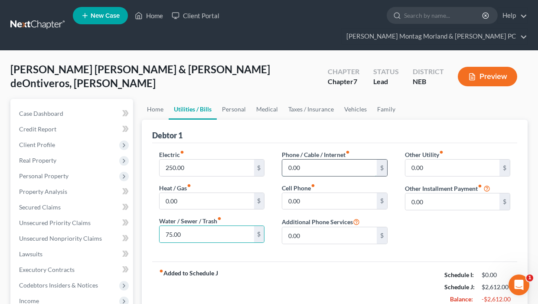
click at [308, 160] on input "0.00" at bounding box center [329, 168] width 94 height 16
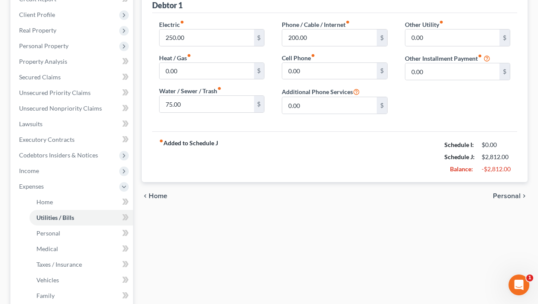
drag, startPoint x: 505, startPoint y: 179, endPoint x: 333, endPoint y: 179, distance: 171.8
click at [505, 193] on span "Personal" at bounding box center [507, 196] width 28 height 7
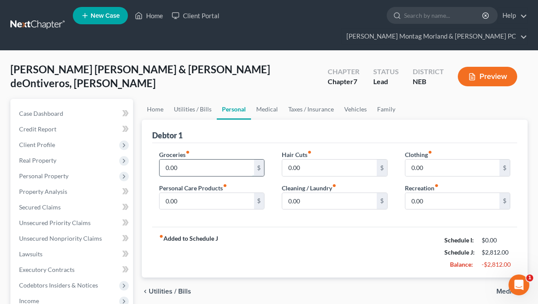
click at [185, 160] on input "0.00" at bounding box center [207, 168] width 94 height 16
click at [506, 288] on span "Medical" at bounding box center [509, 291] width 24 height 7
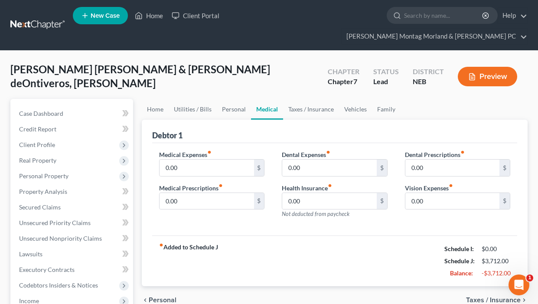
drag, startPoint x: 489, startPoint y: 287, endPoint x: 484, endPoint y: 286, distance: 4.8
click at [488, 297] on span "Taxes / Insurance" at bounding box center [493, 300] width 55 height 7
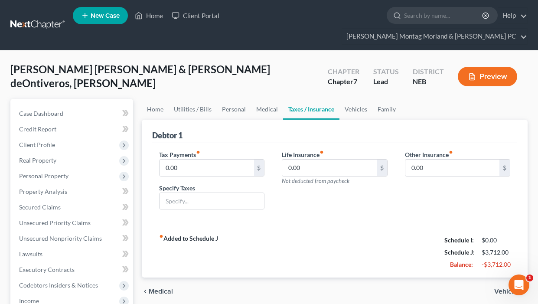
click at [498, 288] on span "Vehicles" at bounding box center [507, 291] width 26 height 7
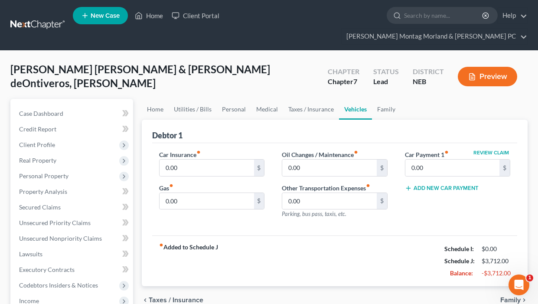
click at [504, 297] on span "Family" at bounding box center [511, 300] width 20 height 7
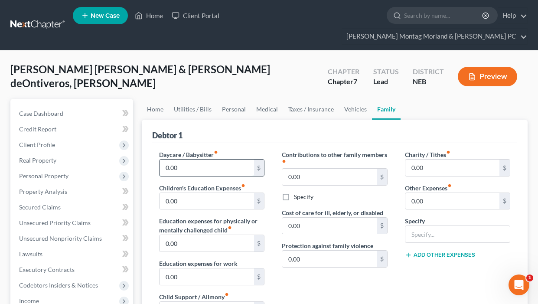
click at [180, 160] on input "0.00" at bounding box center [207, 168] width 94 height 16
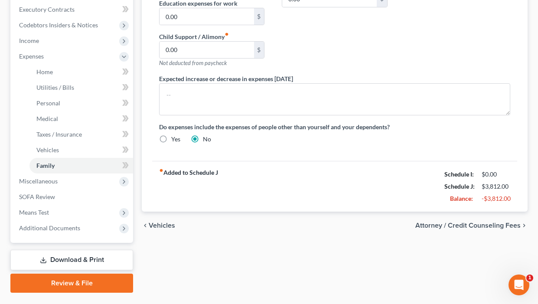
click at [167, 222] on span "Vehicles" at bounding box center [162, 225] width 26 height 7
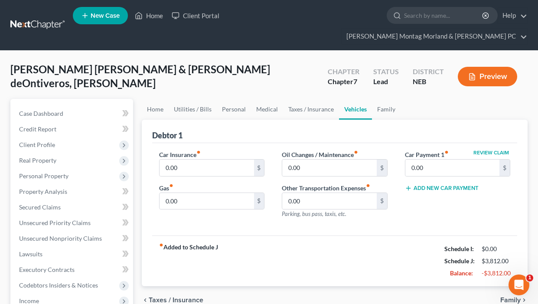
click at [168, 297] on span "Taxes / Insurance" at bounding box center [176, 300] width 55 height 7
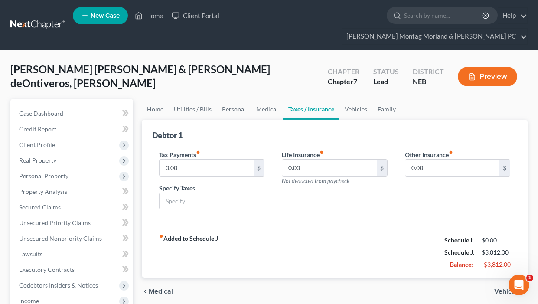
click at [164, 288] on span "Medical" at bounding box center [161, 291] width 24 height 7
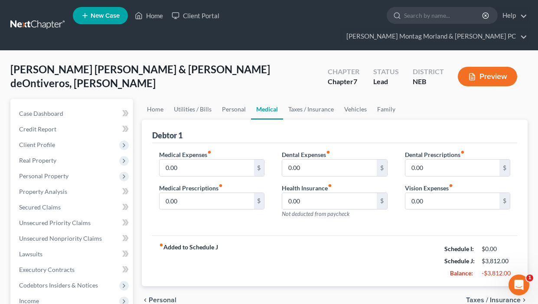
click at [164, 297] on span "Personal" at bounding box center [163, 300] width 28 height 7
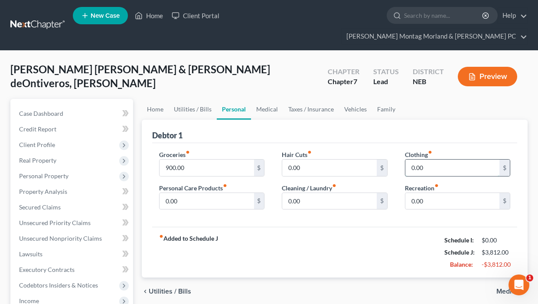
click at [423, 160] on input "0.00" at bounding box center [453, 168] width 94 height 16
drag, startPoint x: 178, startPoint y: 185, endPoint x: 189, endPoint y: 190, distance: 11.8
click at [179, 193] on input "0.00" at bounding box center [207, 201] width 94 height 16
click at [503, 288] on span "Medical" at bounding box center [509, 291] width 24 height 7
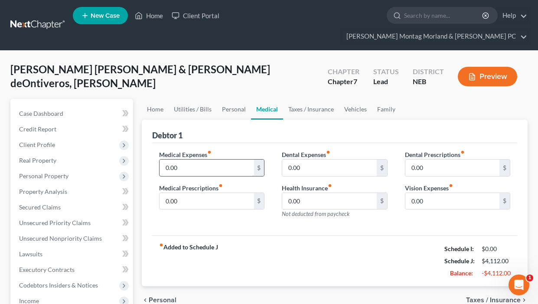
click at [180, 160] on input "0.00" at bounding box center [207, 168] width 94 height 16
click at [483, 297] on span "Taxes / Insurance" at bounding box center [493, 300] width 55 height 7
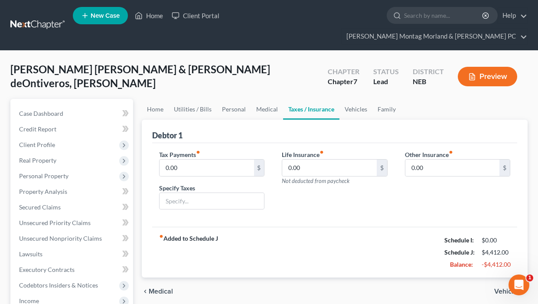
click at [504, 288] on span "Vehicles" at bounding box center [507, 291] width 26 height 7
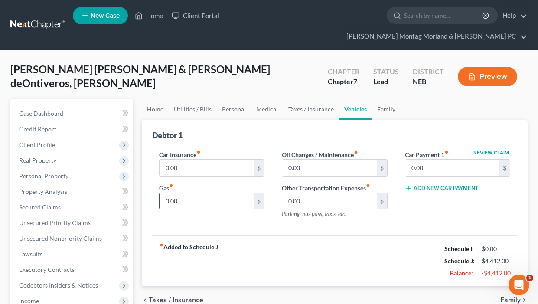
click at [175, 193] on input "0.00" at bounding box center [207, 201] width 94 height 16
click at [507, 297] on span "Family" at bounding box center [511, 300] width 20 height 7
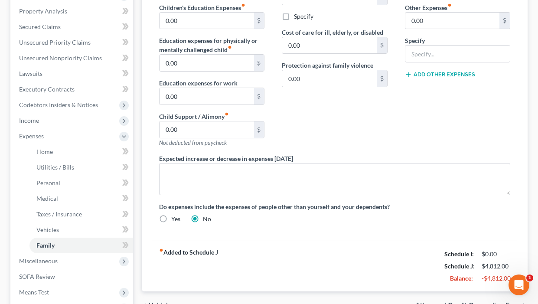
scroll to position [217, 0]
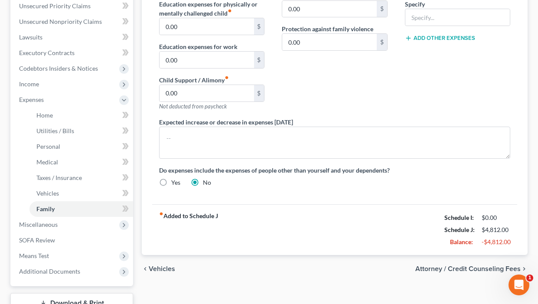
click at [160, 265] on span "Vehicles" at bounding box center [162, 268] width 26 height 7
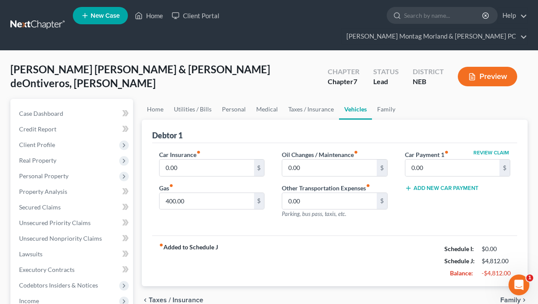
click at [153, 297] on span "Taxes / Insurance" at bounding box center [176, 300] width 55 height 7
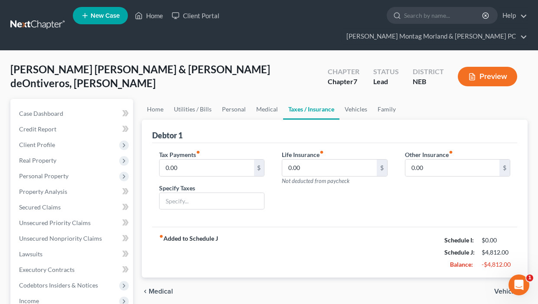
click at [155, 288] on span "Medical" at bounding box center [161, 291] width 24 height 7
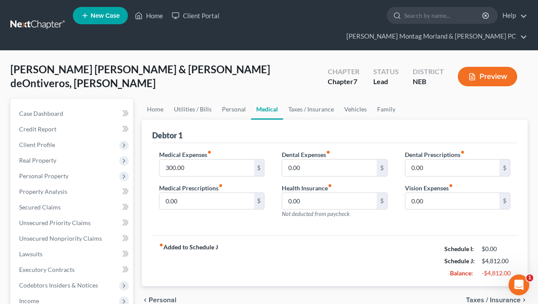
click at [153, 297] on span "Personal" at bounding box center [163, 300] width 28 height 7
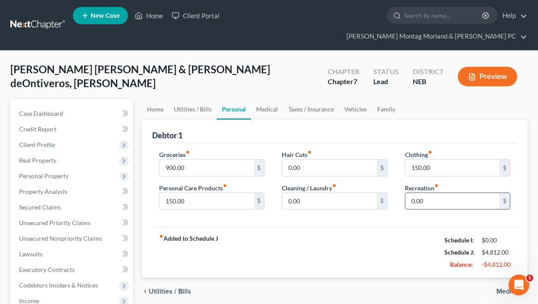
click at [428, 193] on input "0.00" at bounding box center [453, 201] width 94 height 16
click at [502, 288] on span "Medical" at bounding box center [509, 291] width 24 height 7
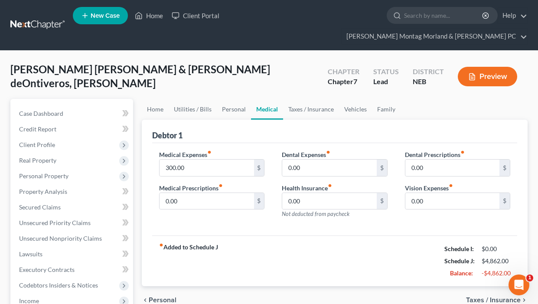
click at [481, 297] on span "Taxes / Insurance" at bounding box center [493, 300] width 55 height 7
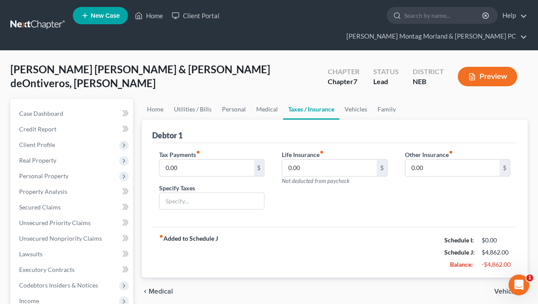
click at [503, 288] on span "Vehicles" at bounding box center [507, 291] width 26 height 7
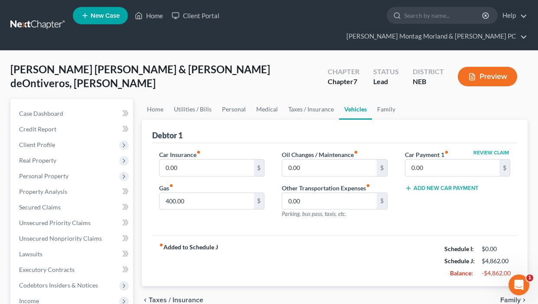
click at [504, 297] on span "Family" at bounding box center [511, 300] width 20 height 7
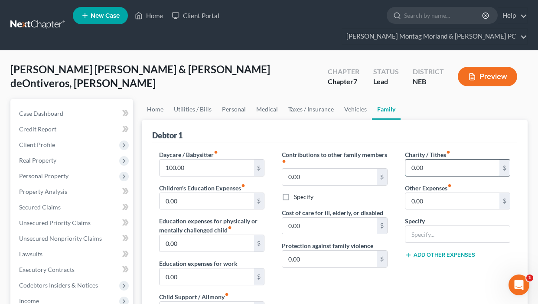
click at [427, 160] on input "0.00" at bounding box center [453, 168] width 94 height 16
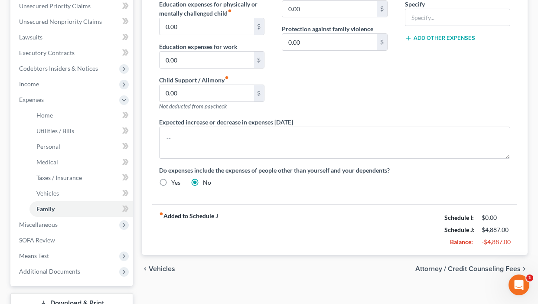
click at [164, 265] on span "Vehicles" at bounding box center [162, 268] width 26 height 7
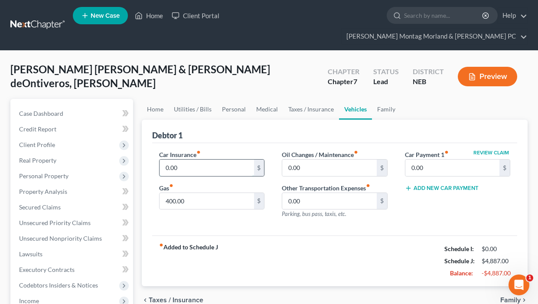
click at [177, 160] on input "0.00" at bounding box center [207, 168] width 94 height 16
click at [426, 160] on input "0.00" at bounding box center [453, 168] width 94 height 16
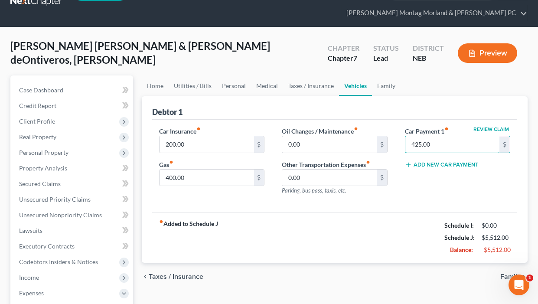
scroll to position [43, 0]
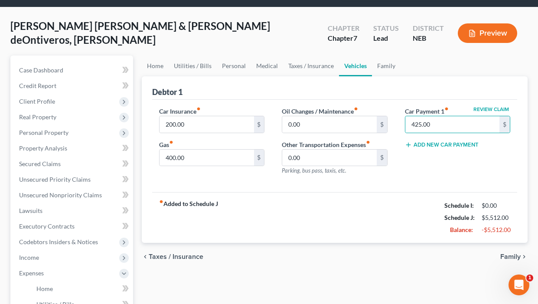
click at [507, 253] on span "Family" at bounding box center [511, 256] width 20 height 7
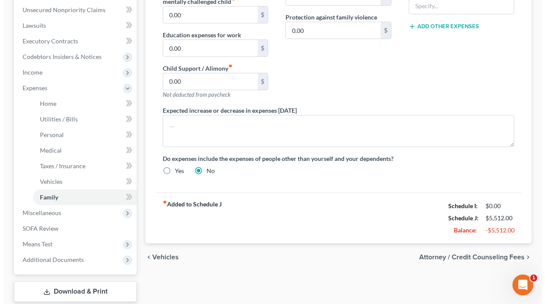
scroll to position [260, 0]
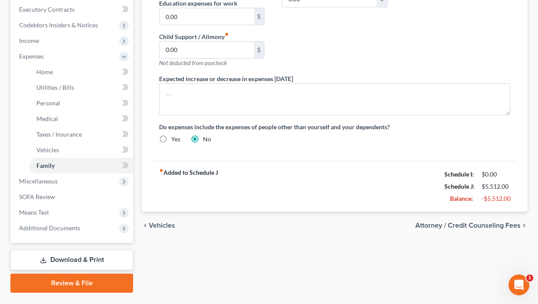
click at [481, 222] on span "Attorney / Credit Counseling Fees" at bounding box center [468, 225] width 105 height 7
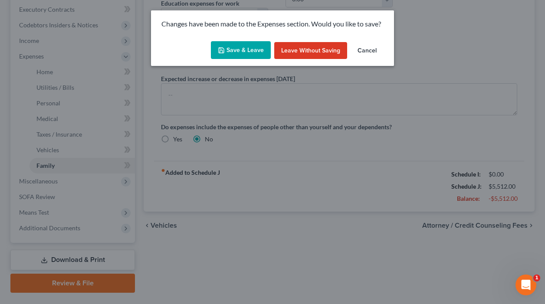
click at [243, 50] on button "Save & Leave" at bounding box center [241, 50] width 60 height 18
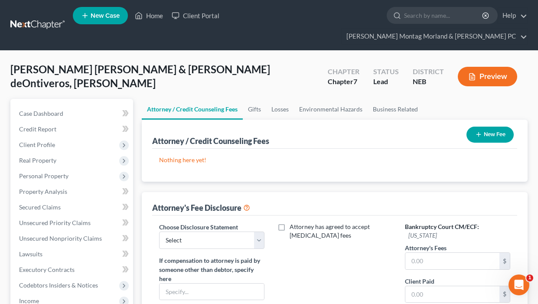
click at [492, 127] on button "New Fee" at bounding box center [490, 135] width 47 height 16
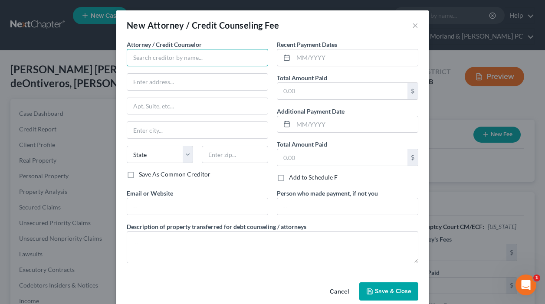
click at [202, 60] on input "text" at bounding box center [197, 57] width 141 height 17
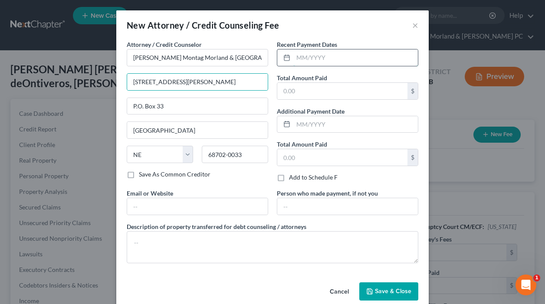
click at [334, 57] on input "text" at bounding box center [355, 57] width 124 height 16
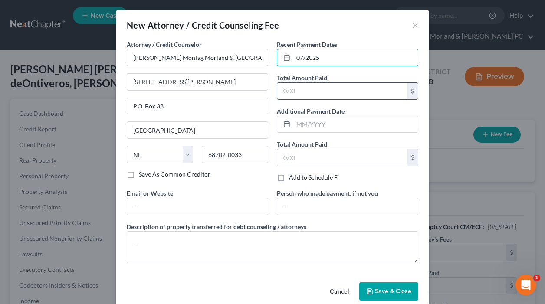
click at [317, 95] on input "text" at bounding box center [342, 91] width 130 height 16
click at [384, 293] on span "Save & Close" at bounding box center [393, 291] width 36 height 7
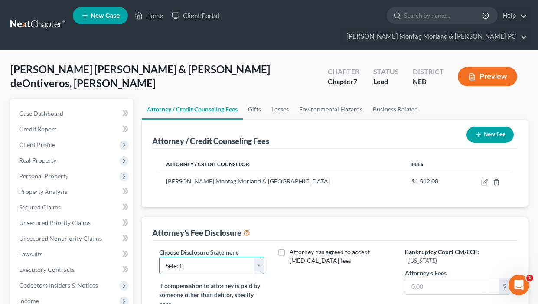
drag, startPoint x: 257, startPoint y: 251, endPoint x: 190, endPoint y: 251, distance: 67.2
click at [257, 257] on select "Select Attorney Fee Disclosure Statement" at bounding box center [211, 265] width 105 height 17
click at [159, 257] on select "Select Attorney Fee Disclosure Statement" at bounding box center [211, 265] width 105 height 17
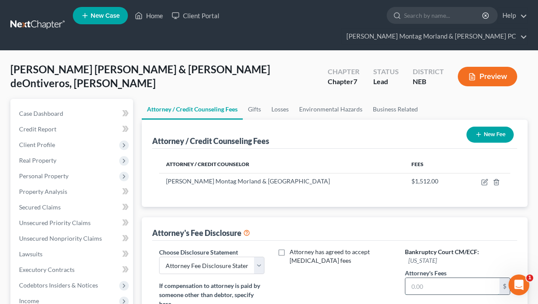
click at [435, 278] on input "text" at bounding box center [453, 286] width 94 height 16
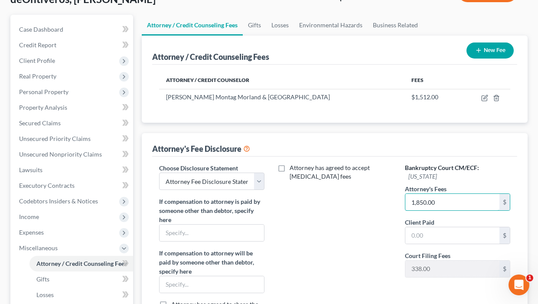
scroll to position [87, 0]
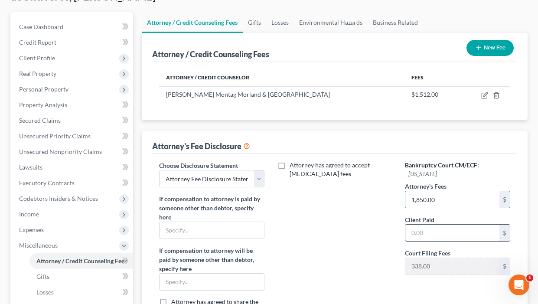
drag, startPoint x: 443, startPoint y: 212, endPoint x: 468, endPoint y: 232, distance: 31.5
click at [444, 225] on input "text" at bounding box center [453, 233] width 94 height 16
